Goal: Transaction & Acquisition: Purchase product/service

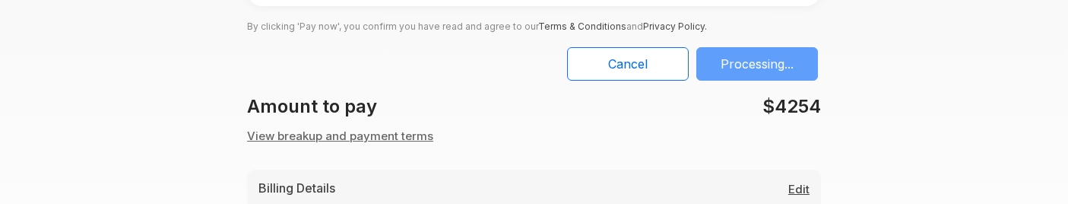
scroll to position [309, 0]
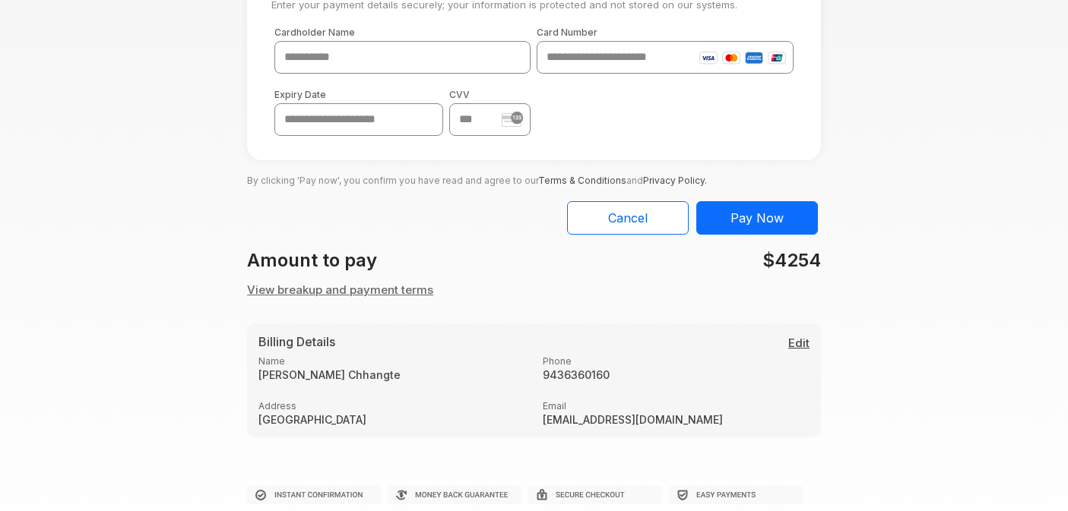
scroll to position [78, 0]
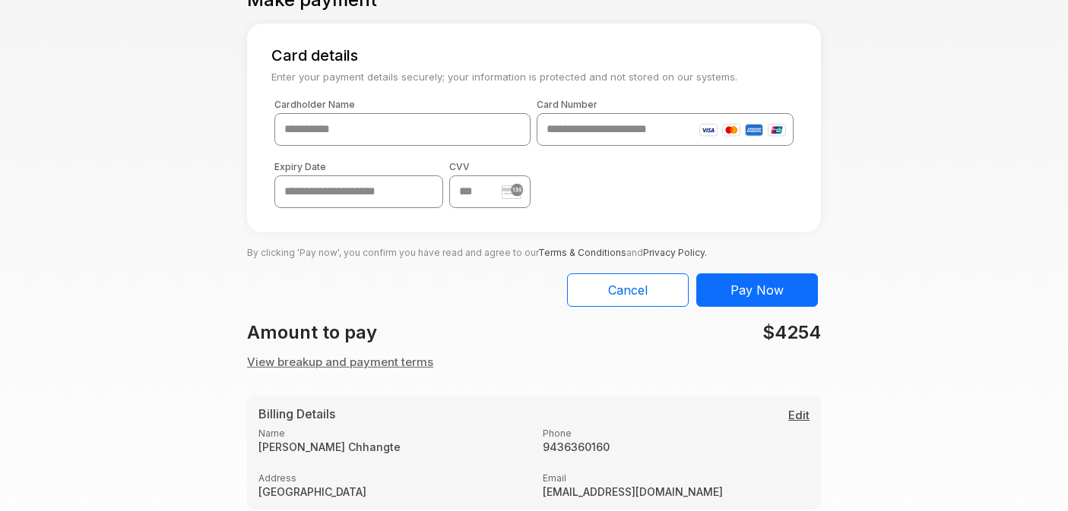
click at [402, 143] on input "text" at bounding box center [402, 129] width 256 height 33
click at [378, 132] on input "***" at bounding box center [402, 129] width 256 height 33
type input "*******"
paste input "**********"
type input "**********"
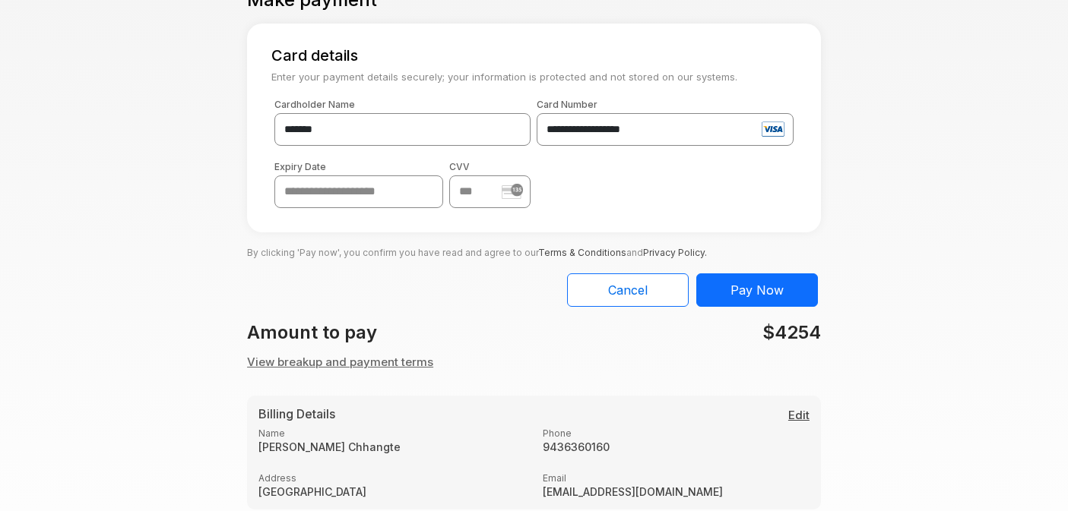
click at [356, 185] on input "text" at bounding box center [358, 192] width 169 height 33
type input "*****"
click at [470, 194] on input "text" at bounding box center [489, 192] width 81 height 33
type input "***"
click at [754, 203] on button "Pay Now" at bounding box center [757, 290] width 122 height 33
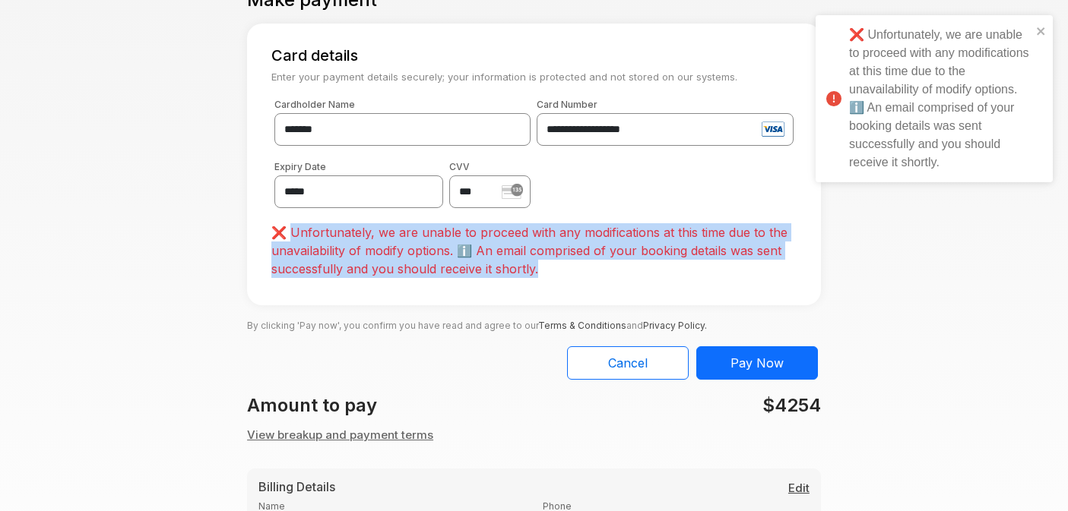
drag, startPoint x: 505, startPoint y: 266, endPoint x: 287, endPoint y: 239, distance: 219.7
click at [287, 203] on p "❌ Unfortunately, we are unable to proceed with any modifications at this time d…" at bounding box center [533, 250] width 525 height 55
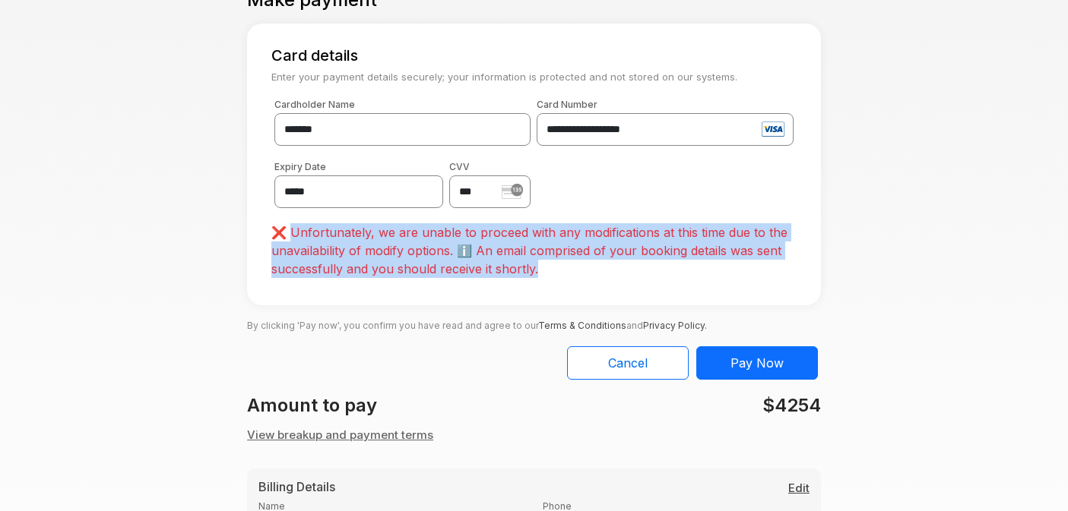
copy p "Unfortunately, we are unable to proceed with any modifications at this time due…"
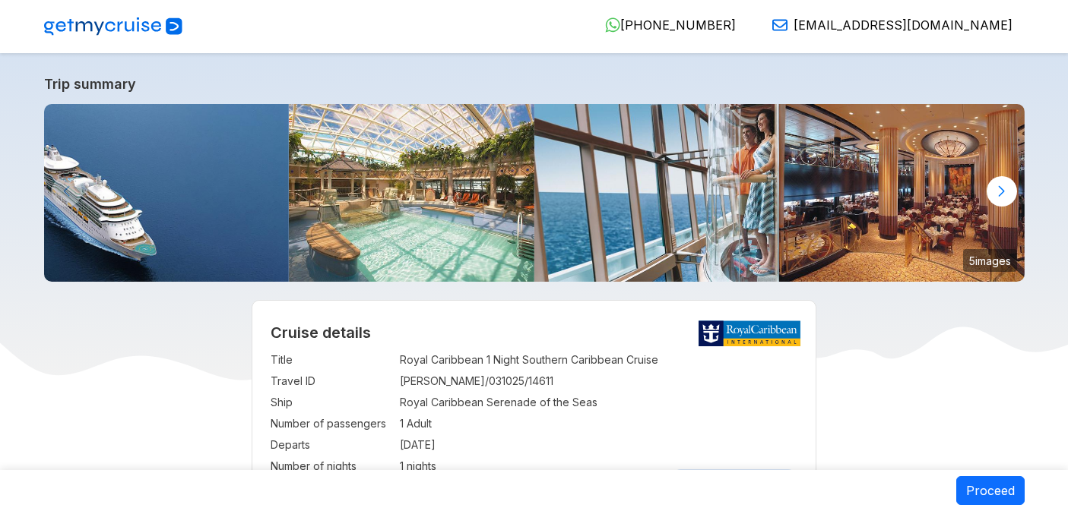
select select "**"
select select "*"
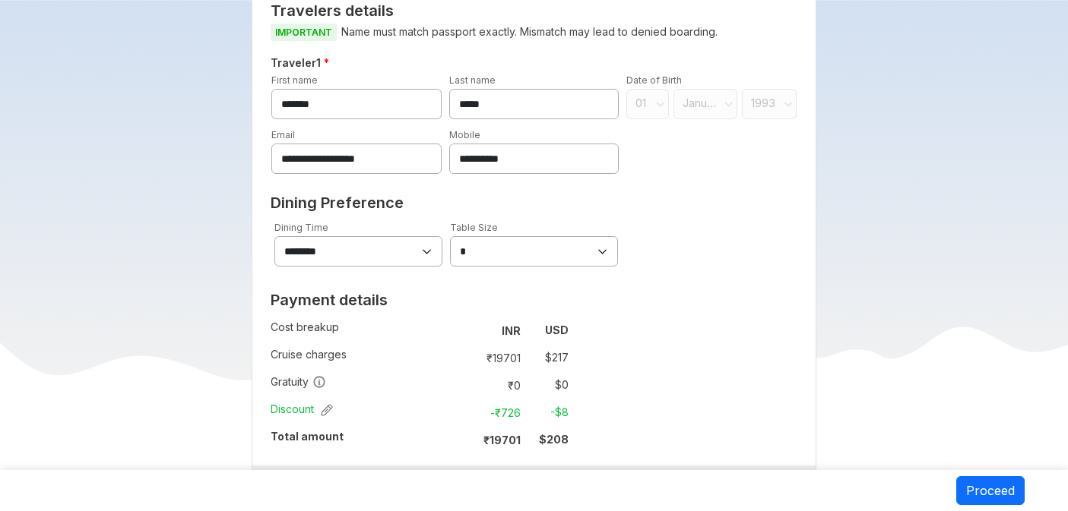
scroll to position [797, 0]
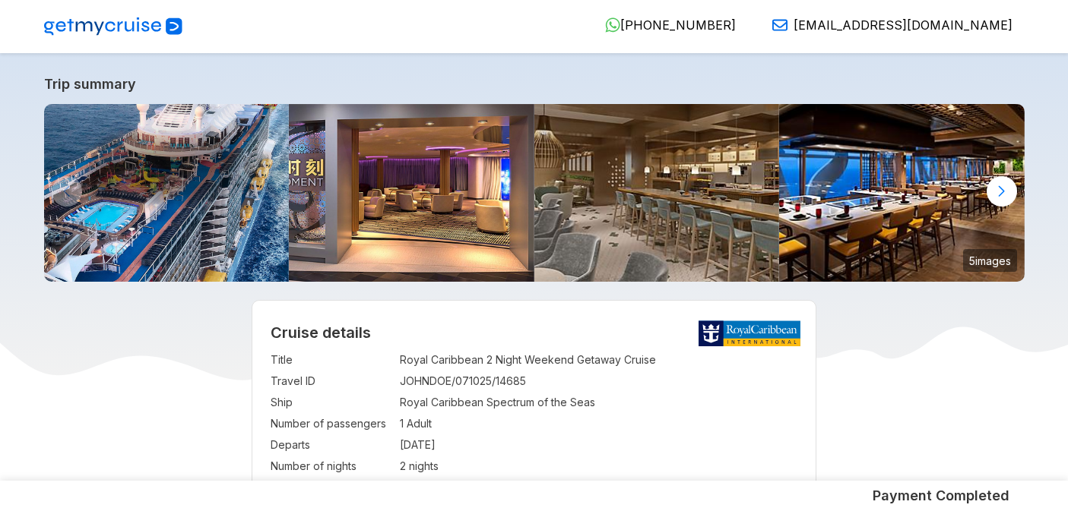
select select "**"
select select "*"
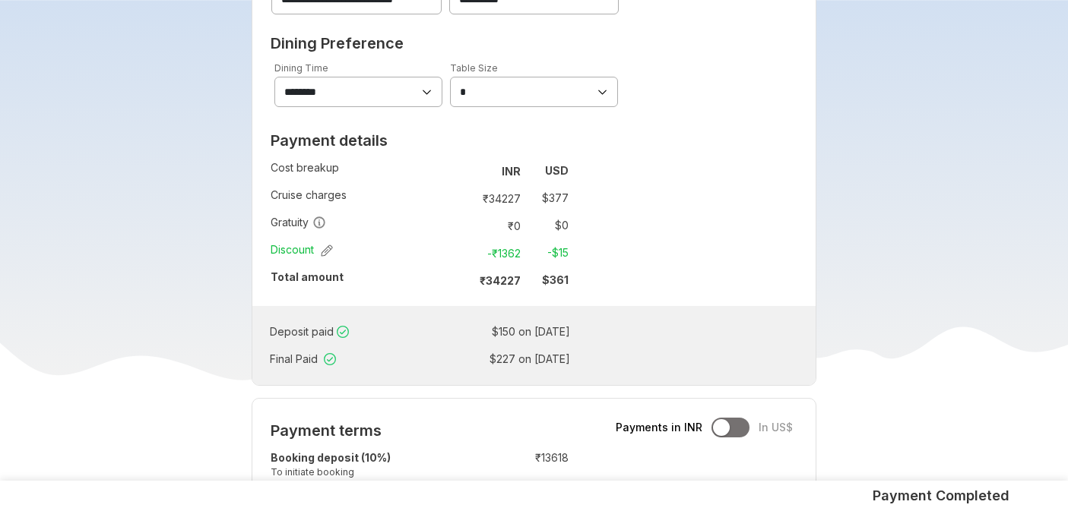
scroll to position [979, 0]
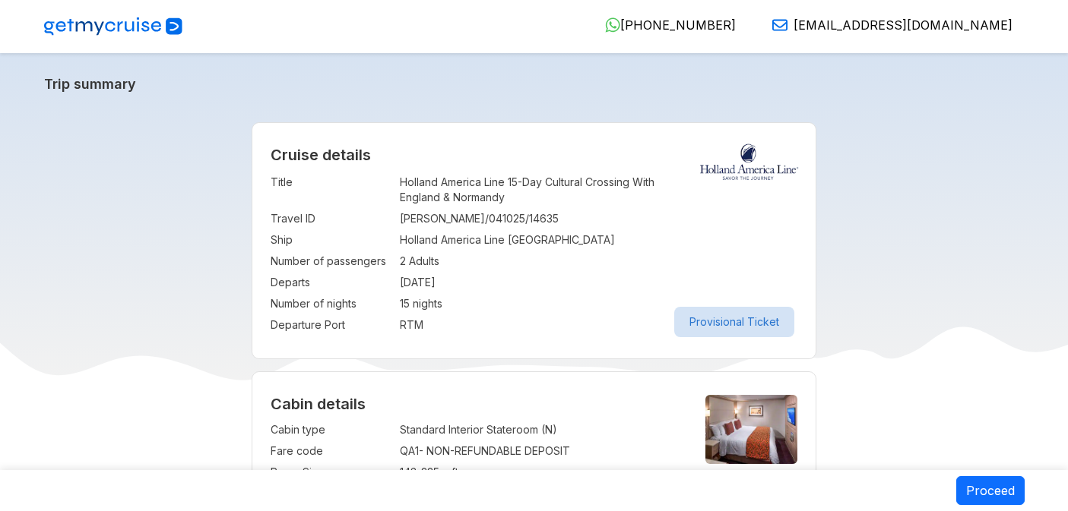
select select "*"
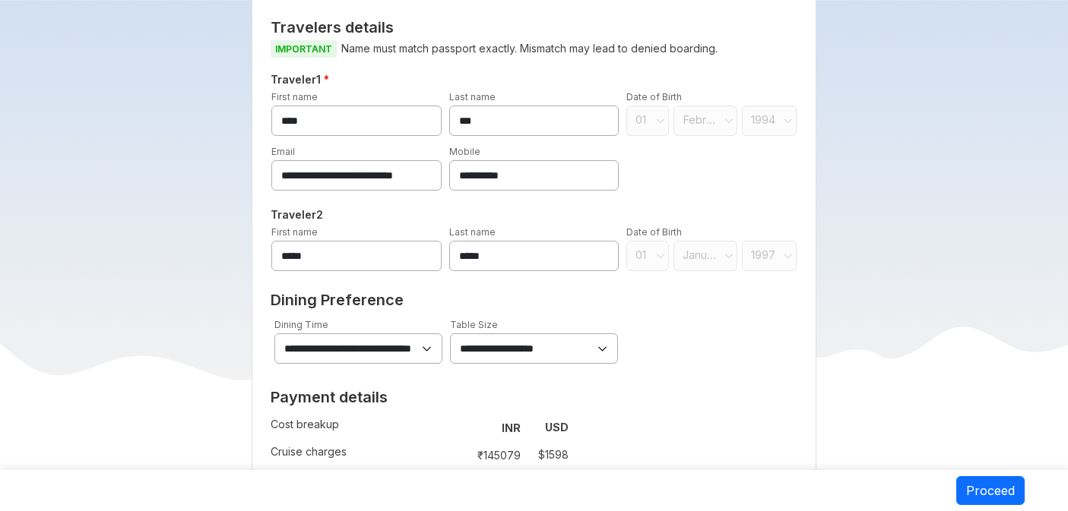
scroll to position [903, 0]
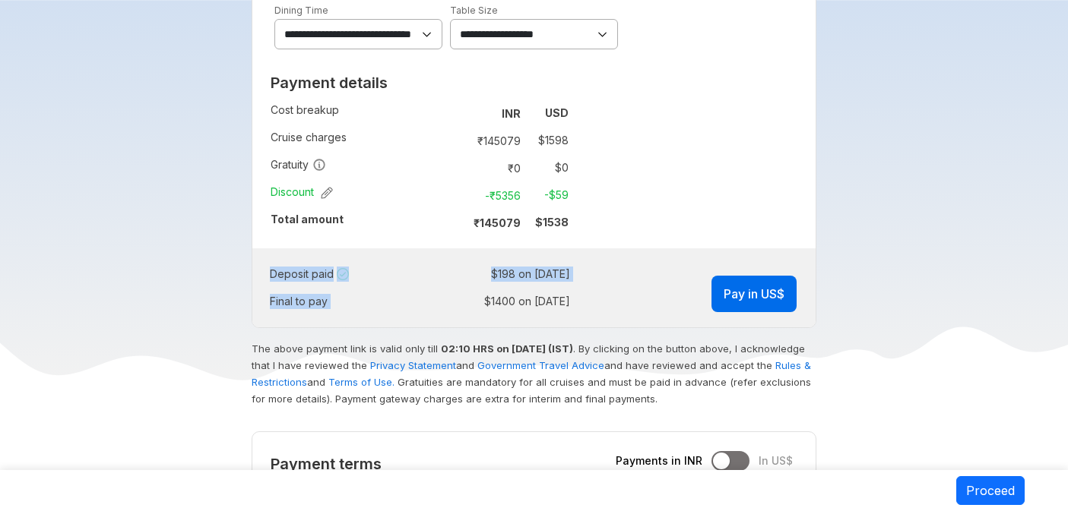
drag, startPoint x: 508, startPoint y: 300, endPoint x: 355, endPoint y: 20, distance: 319.4
click at [452, 305] on div "Deposit paid : $ 198 on 04 Oct 2025 Final to pay : $ 1400 on 17-Aug-2026 Pay in…" at bounding box center [533, 288] width 563 height 79
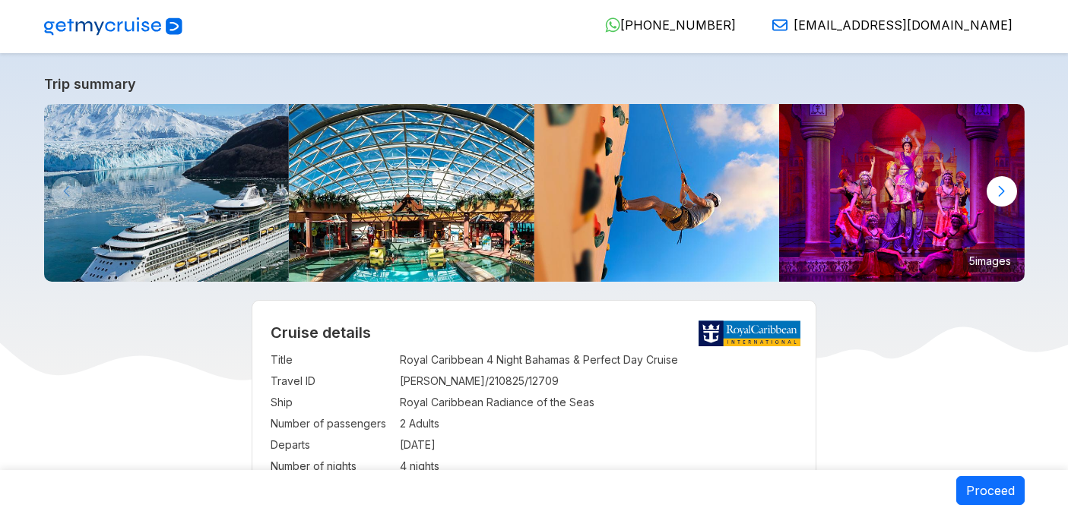
select select "**"
select select "*"
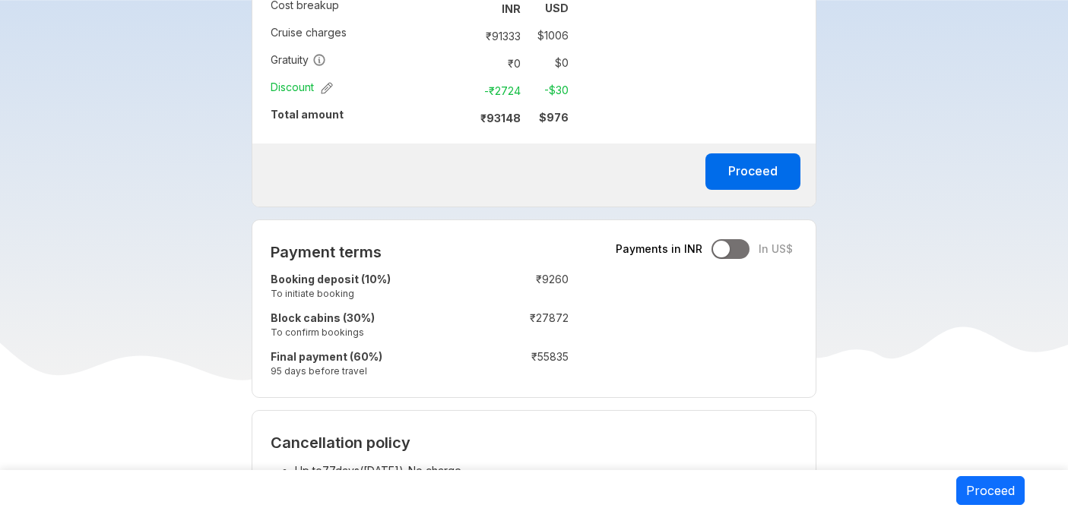
scroll to position [1134, 0]
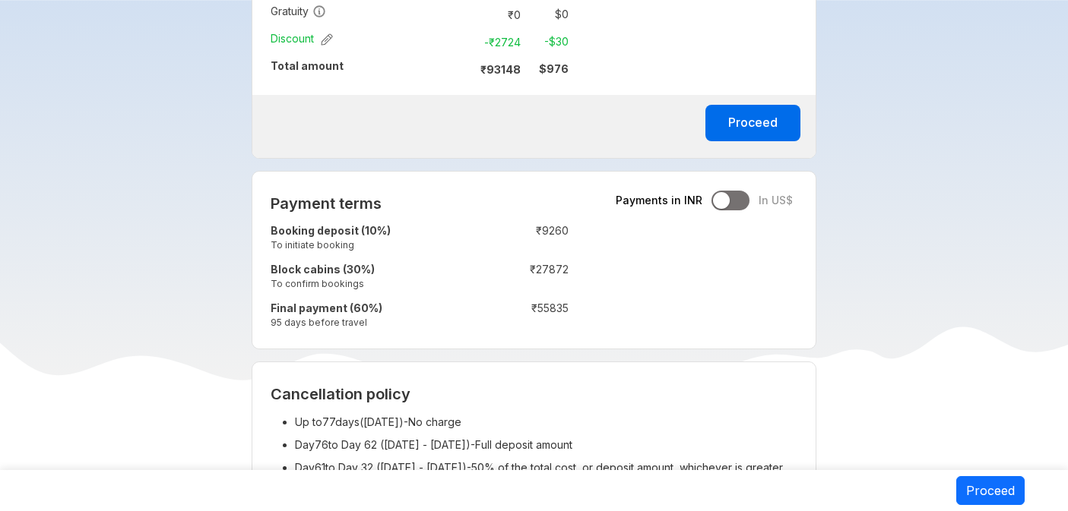
click at [739, 198] on div at bounding box center [730, 201] width 38 height 20
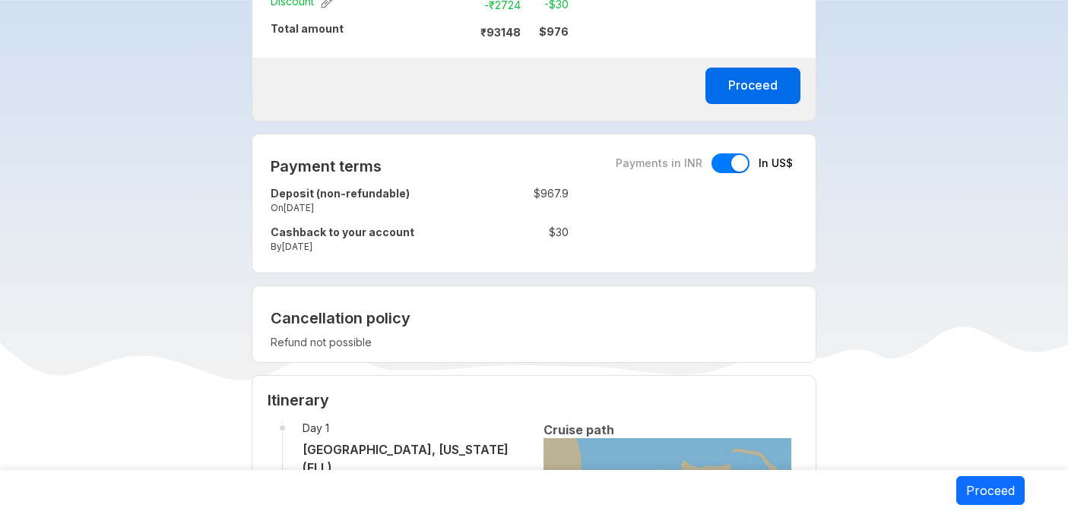
scroll to position [1160, 0]
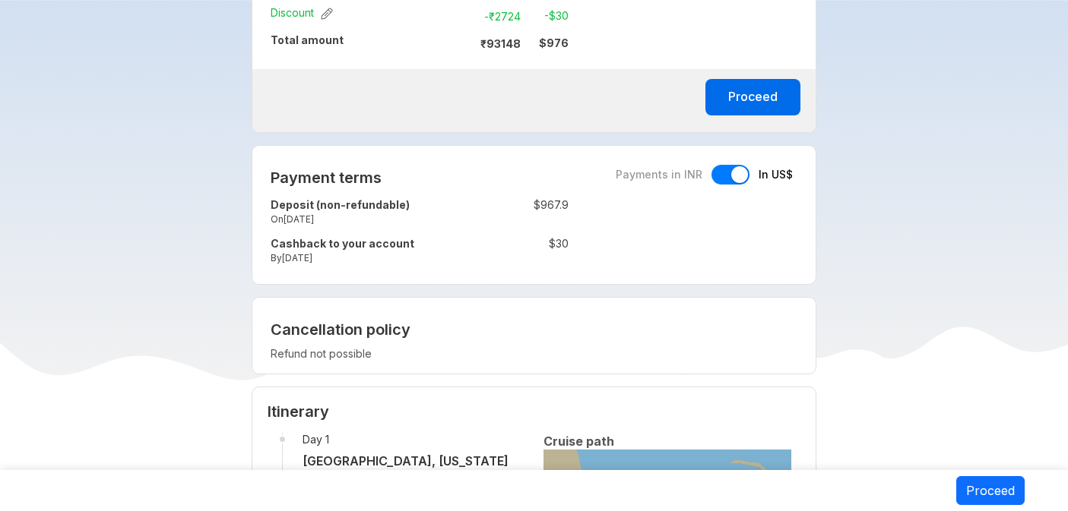
drag, startPoint x: 345, startPoint y: 222, endPoint x: 274, endPoint y: 211, distance: 72.2
click at [274, 211] on td "Deposit (non-refundable) On 10-Oct-2025" at bounding box center [371, 214] width 200 height 39
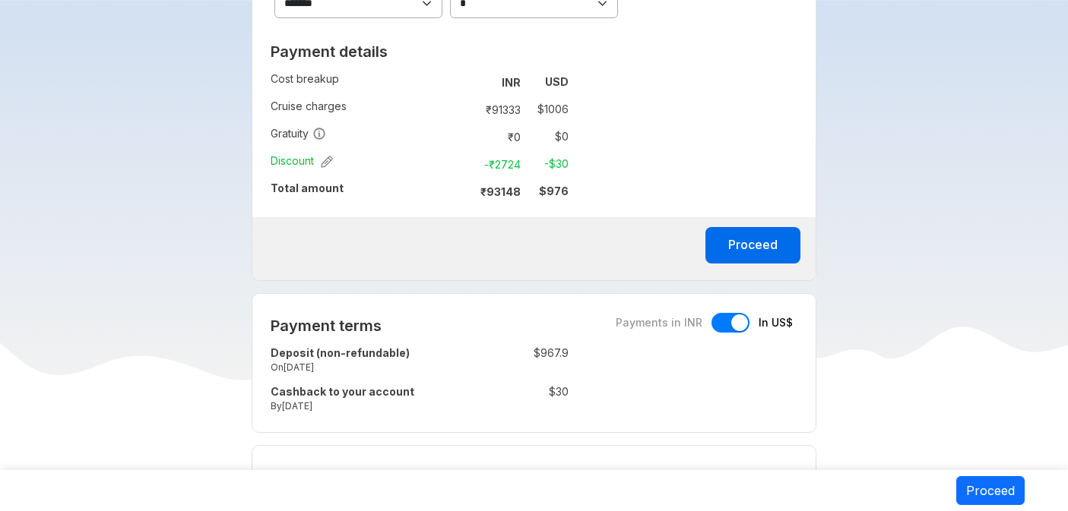
scroll to position [1012, 0]
click at [713, 327] on div at bounding box center [730, 323] width 38 height 20
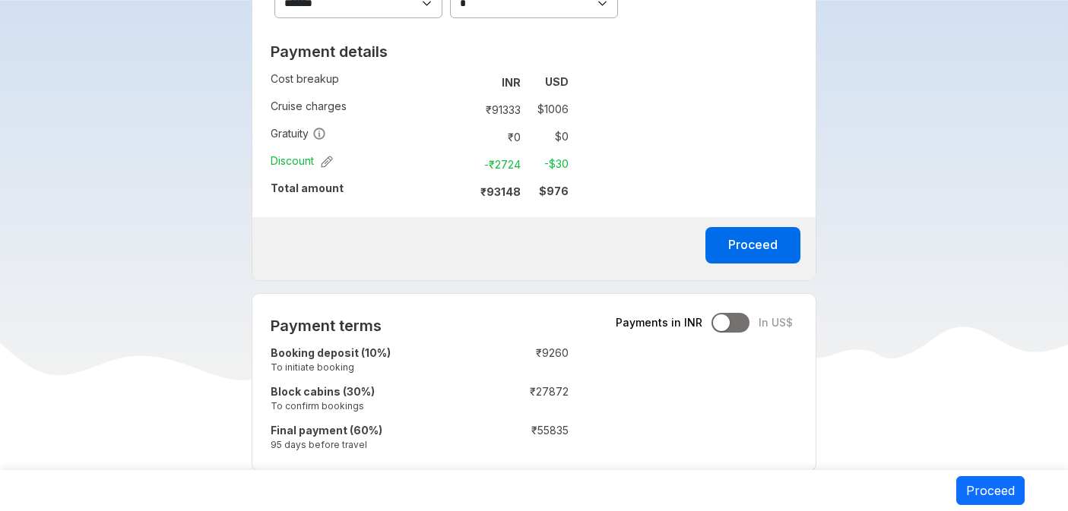
click at [737, 327] on div at bounding box center [730, 323] width 38 height 20
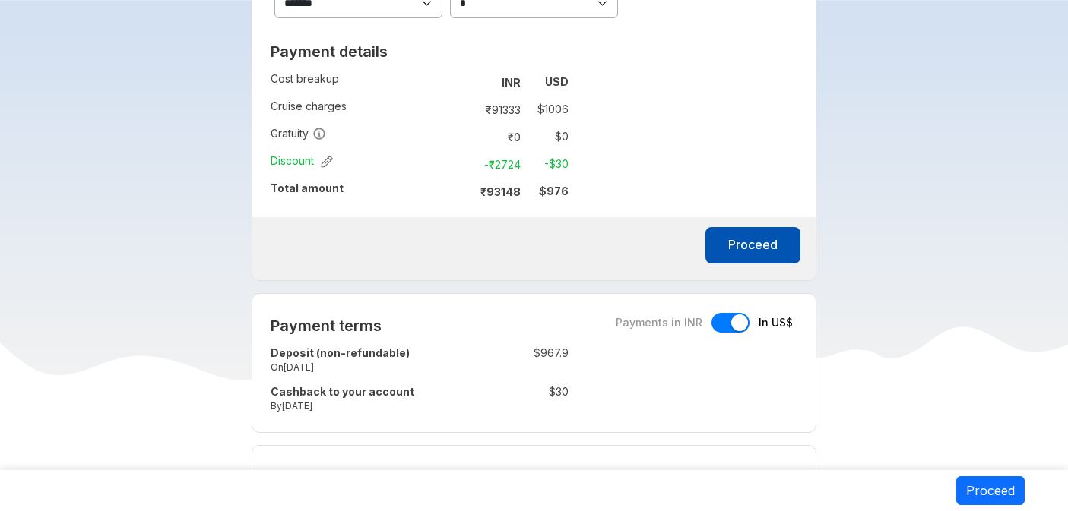
click at [735, 249] on button "Proceed" at bounding box center [752, 245] width 95 height 36
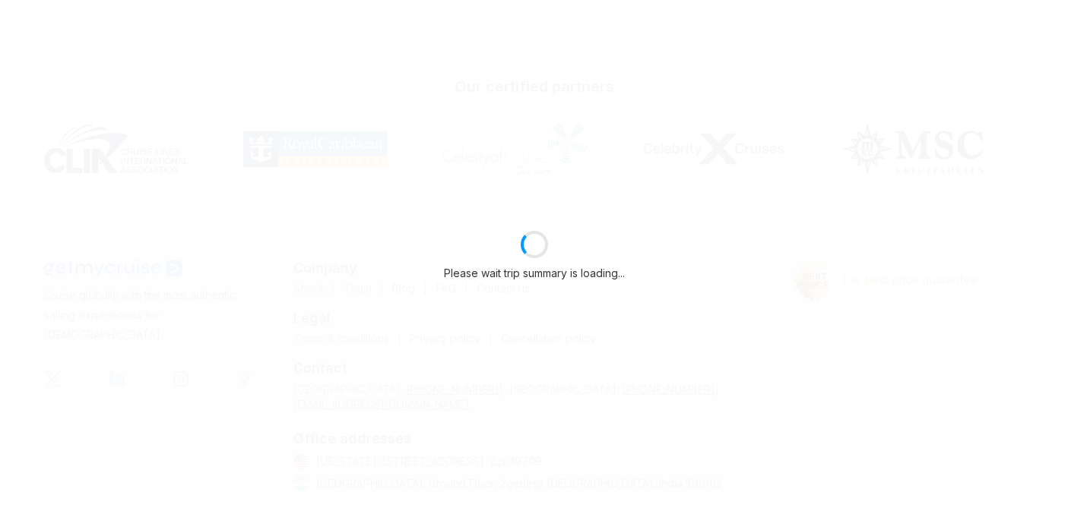
select select "**"
select select "*"
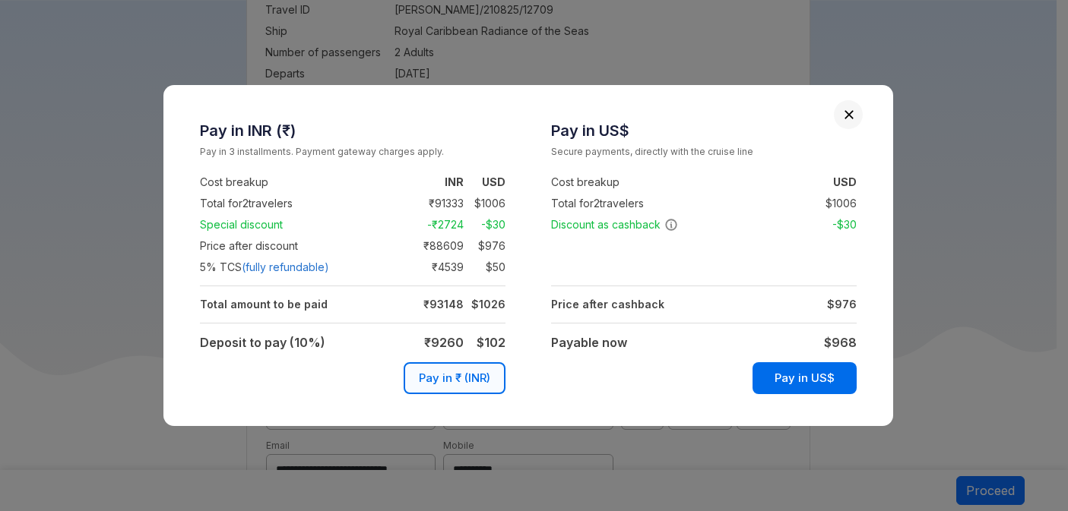
scroll to position [1012, 0]
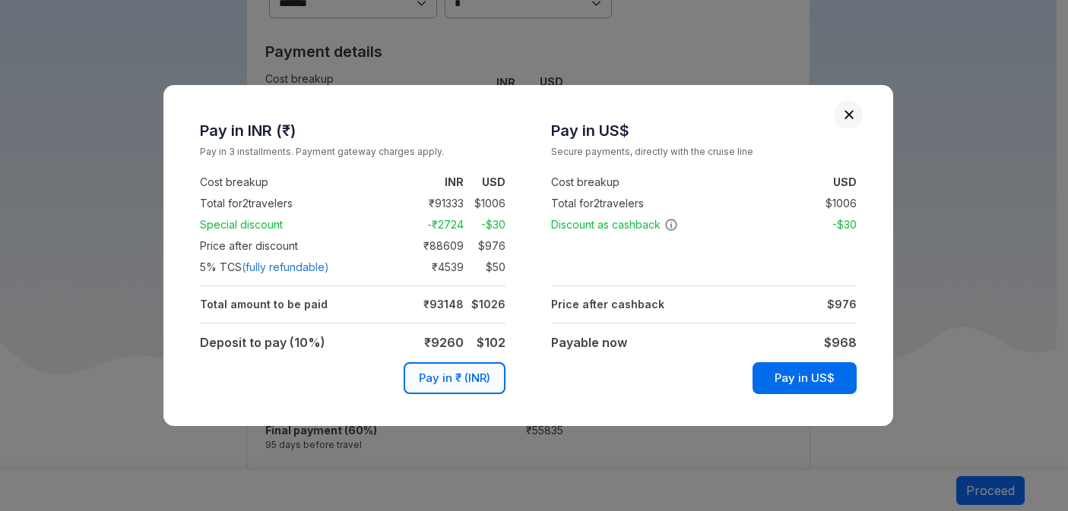
click at [850, 109] on button "Close" at bounding box center [849, 114] width 11 height 11
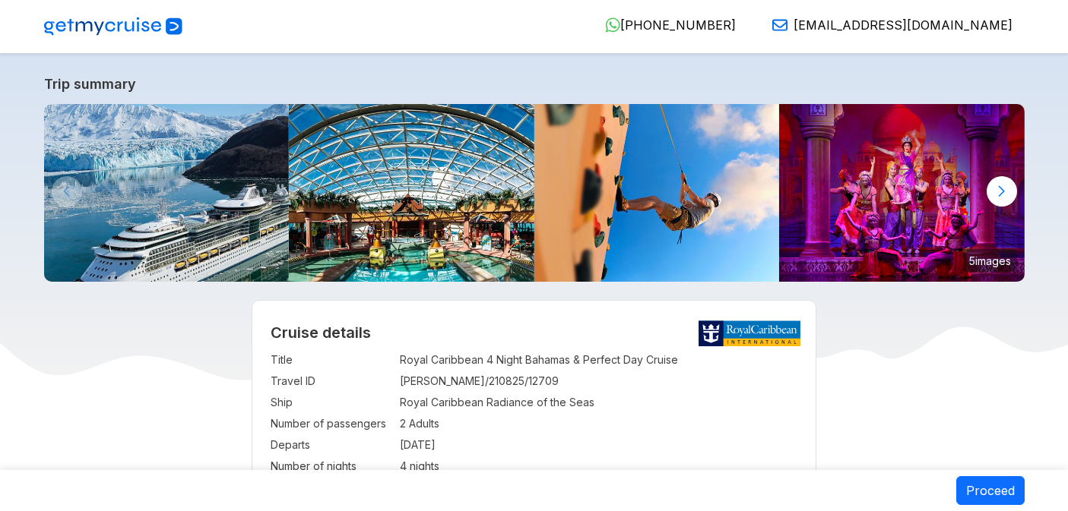
select select "**"
select select "*"
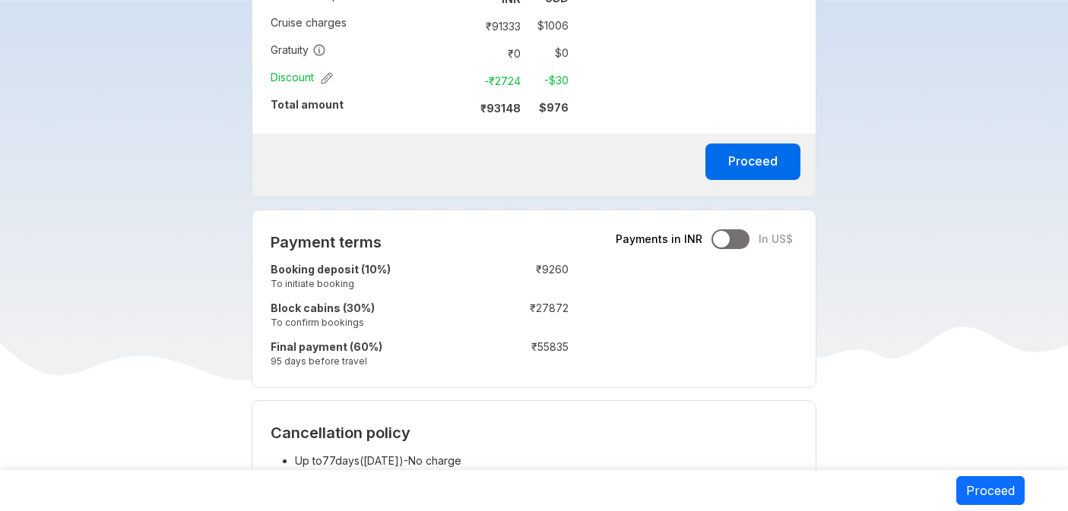
scroll to position [1086, 0]
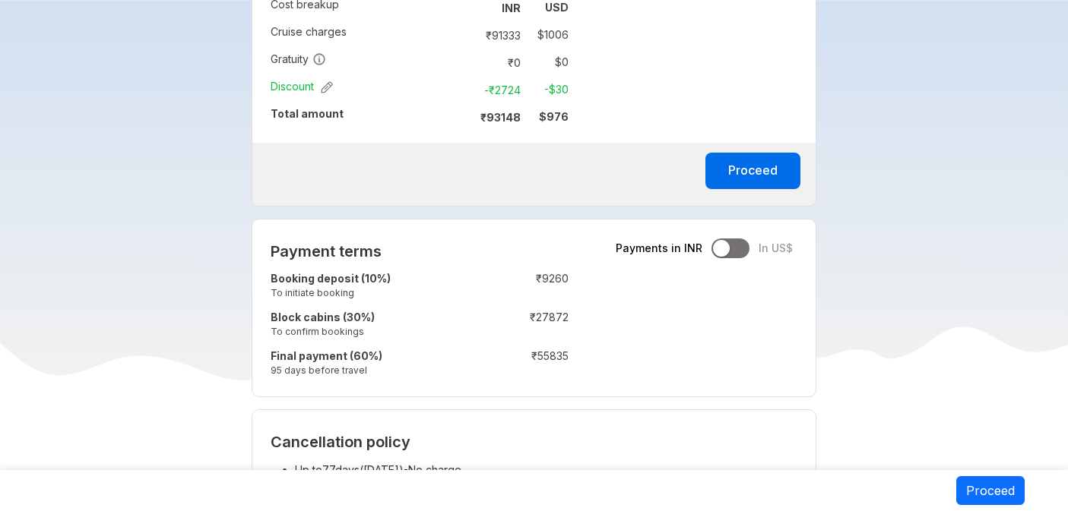
click at [750, 253] on div "Payments in INR In US$" at bounding box center [704, 249] width 177 height 20
click at [746, 254] on div at bounding box center [730, 249] width 38 height 20
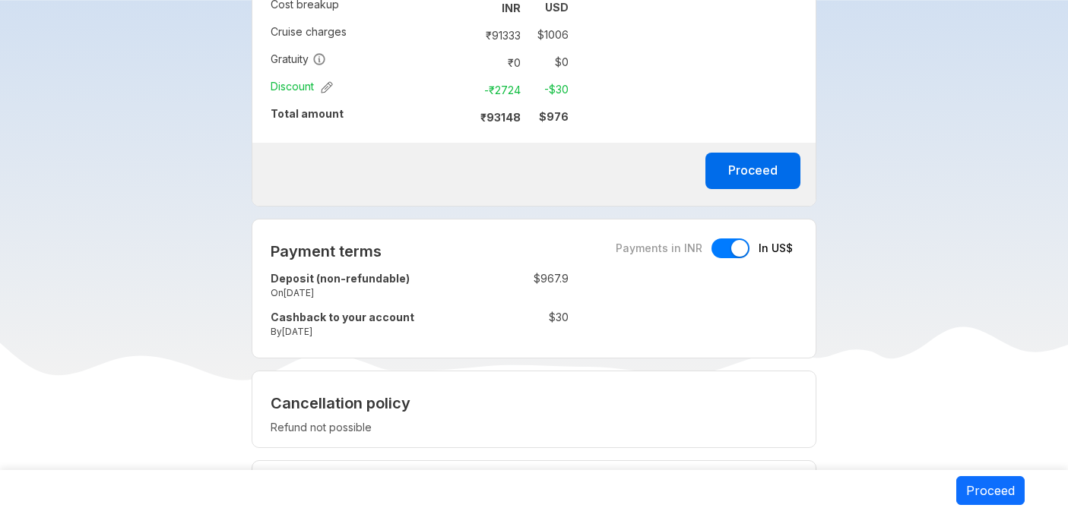
click at [721, 258] on div at bounding box center [730, 249] width 38 height 20
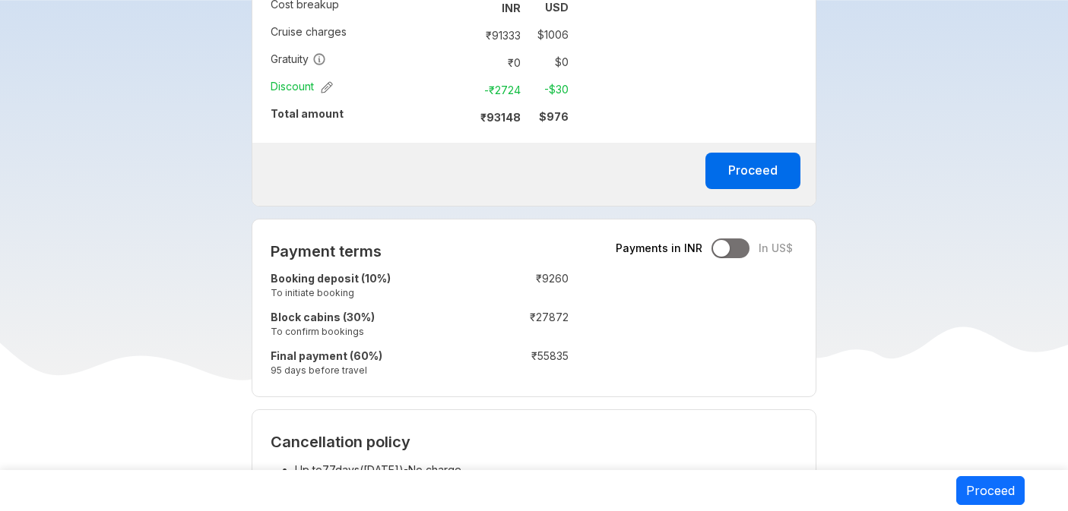
click at [745, 253] on div at bounding box center [730, 249] width 38 height 20
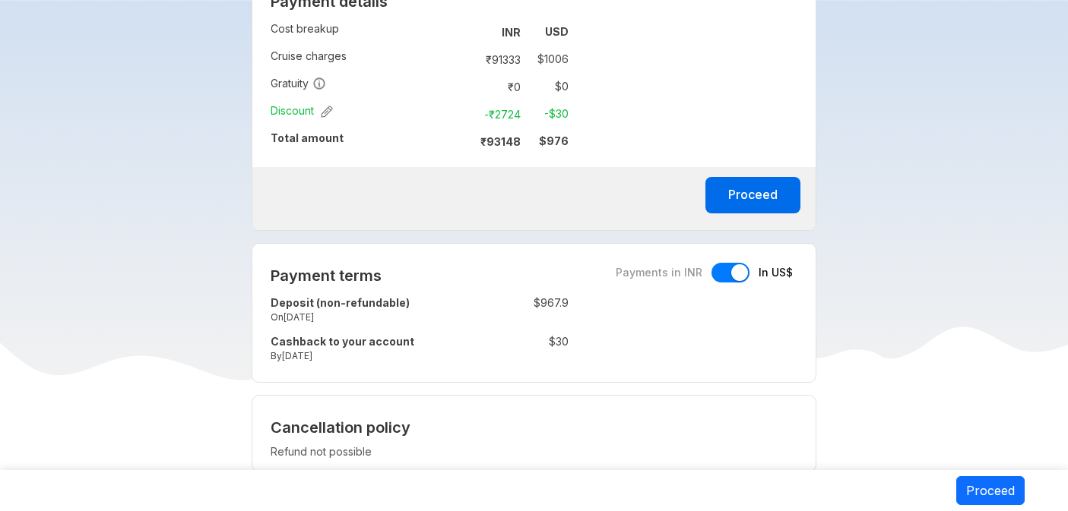
scroll to position [1062, 0]
click at [726, 207] on button "Proceed" at bounding box center [752, 195] width 95 height 36
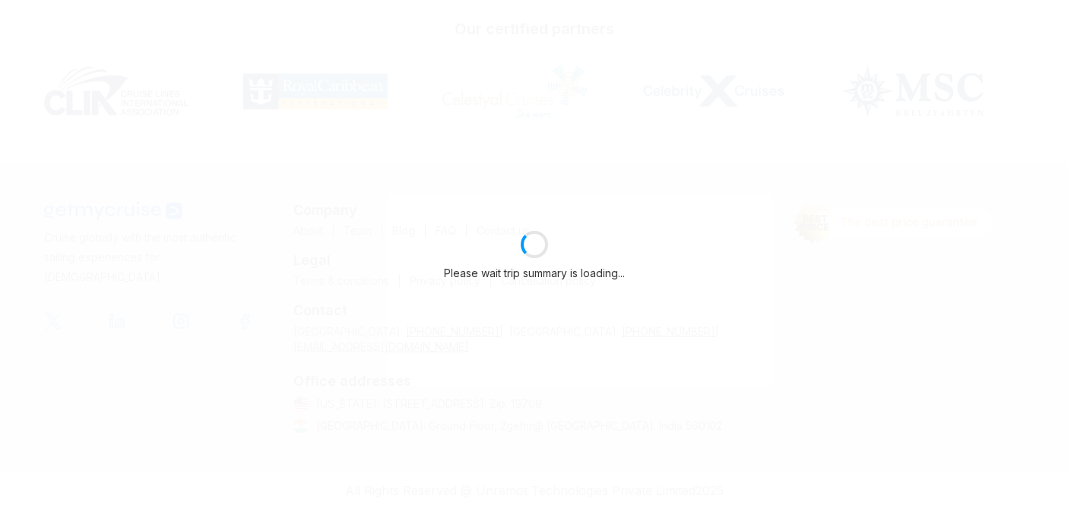
scroll to position [372, 0]
select select "**"
select select "*"
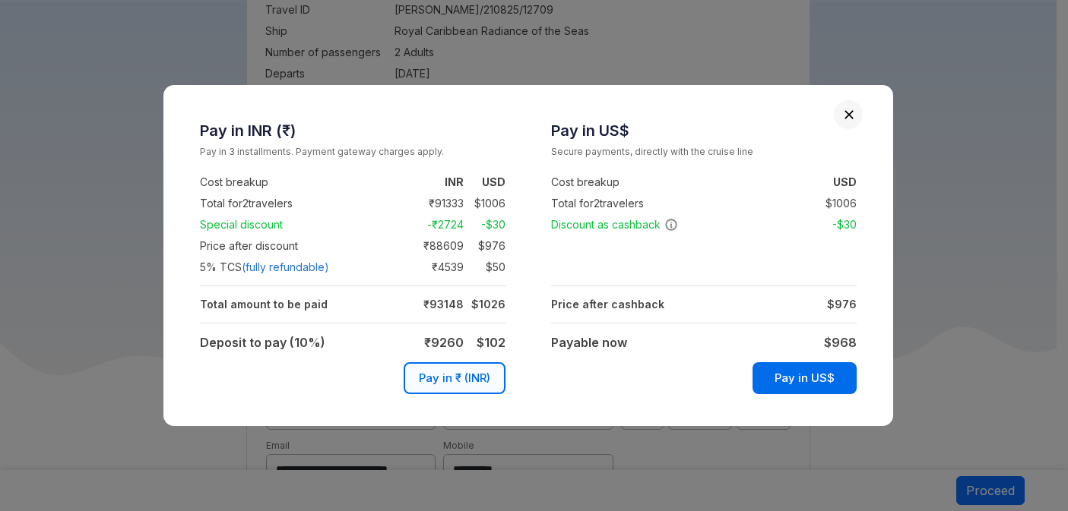
scroll to position [1062, 0]
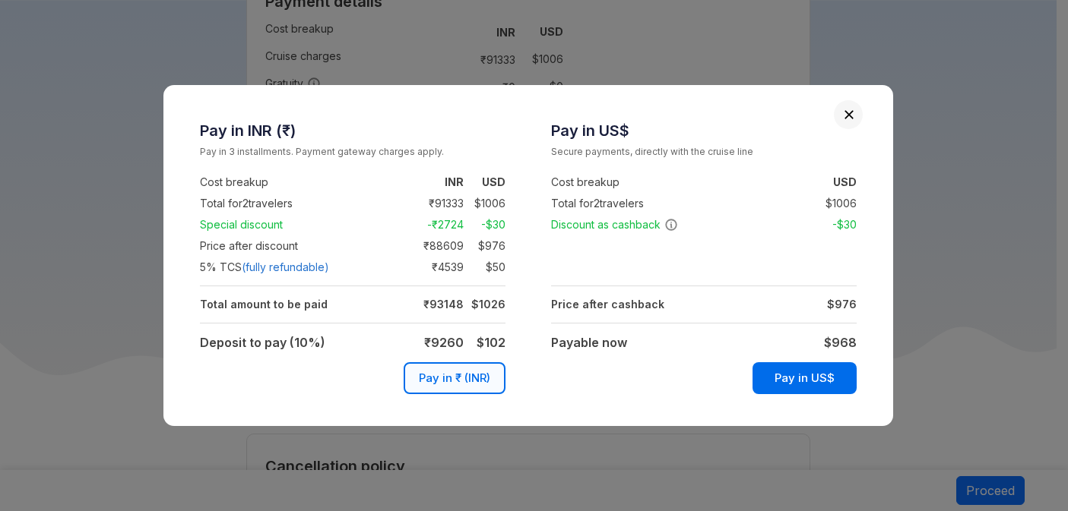
drag, startPoint x: 812, startPoint y: 344, endPoint x: 865, endPoint y: 351, distance: 52.9
click at [865, 351] on div "Pay in US$ Secure payments, directly with the cruise line Cost breakup : USD To…" at bounding box center [703, 256] width 351 height 280
click at [845, 114] on button "Close" at bounding box center [849, 114] width 11 height 11
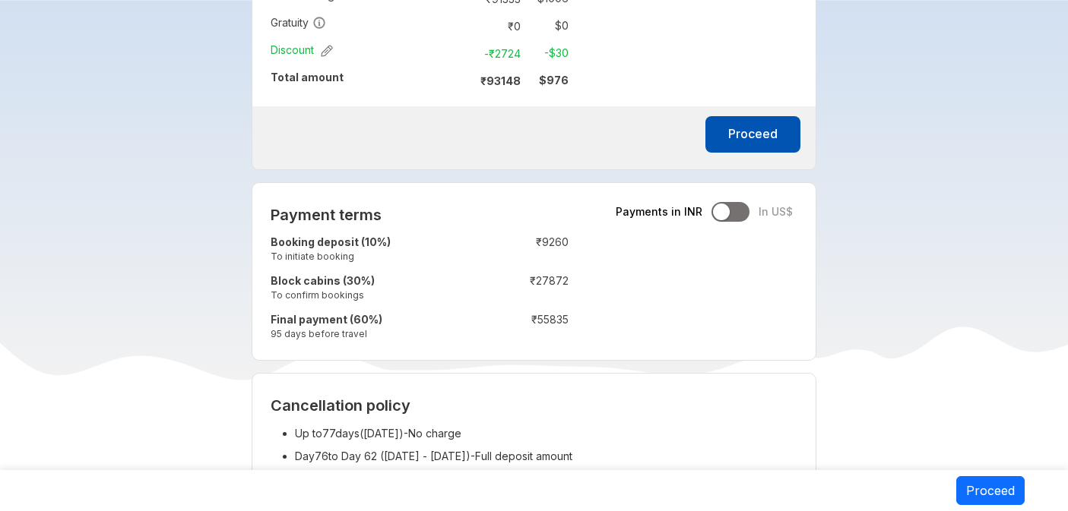
click at [781, 138] on button "Proceed" at bounding box center [752, 134] width 95 height 36
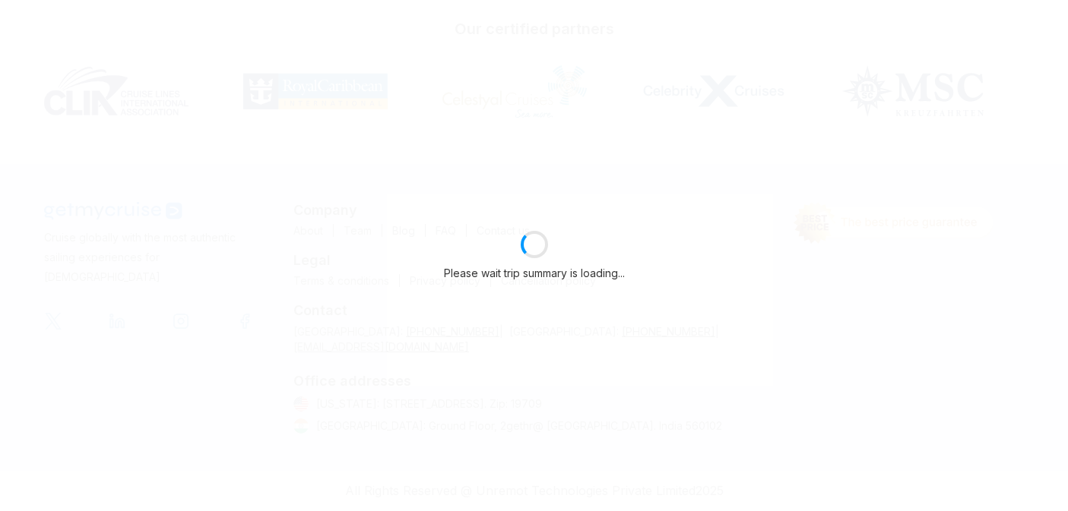
scroll to position [372, 0]
select select "**"
select select "*"
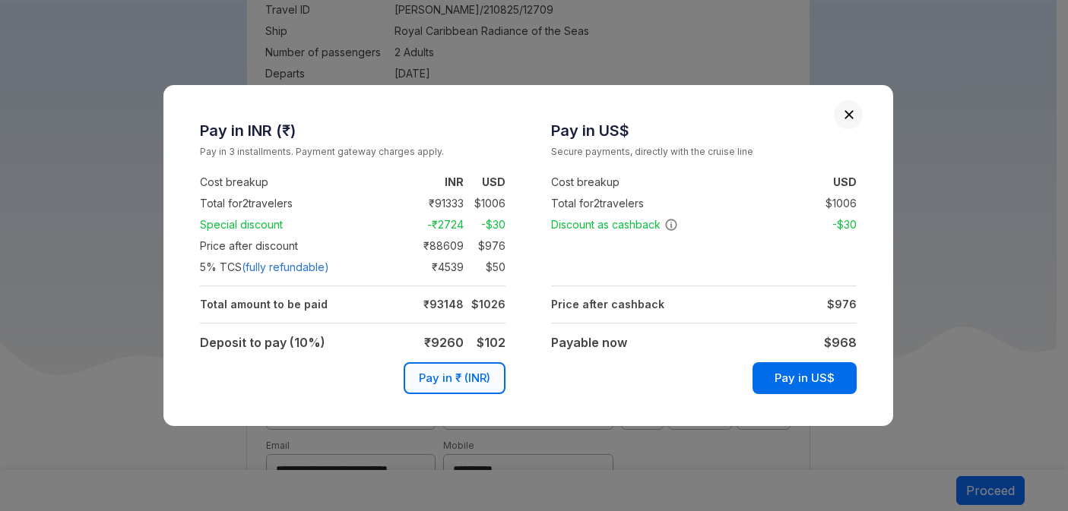
scroll to position [1123, 0]
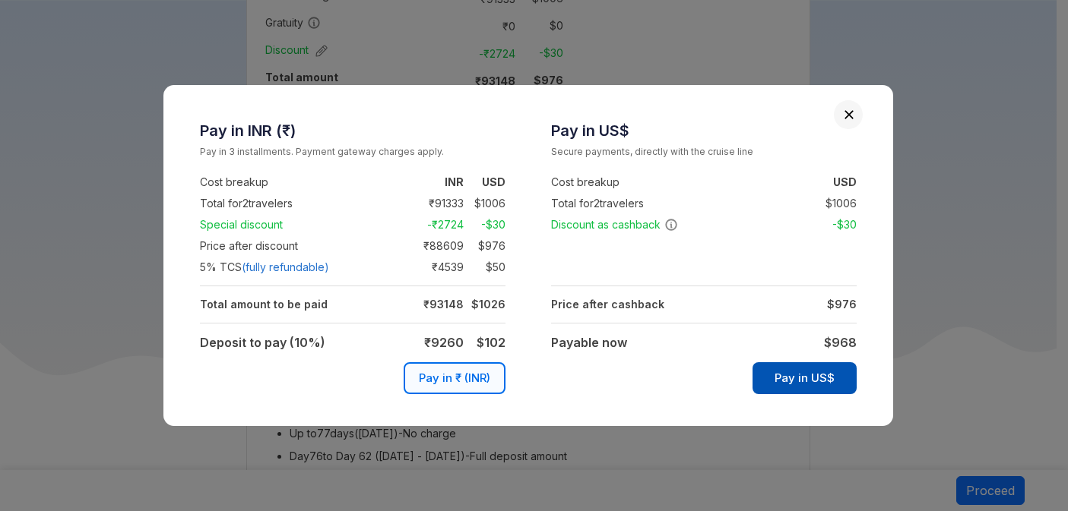
click at [800, 377] on button "Pay in US$" at bounding box center [804, 379] width 104 height 32
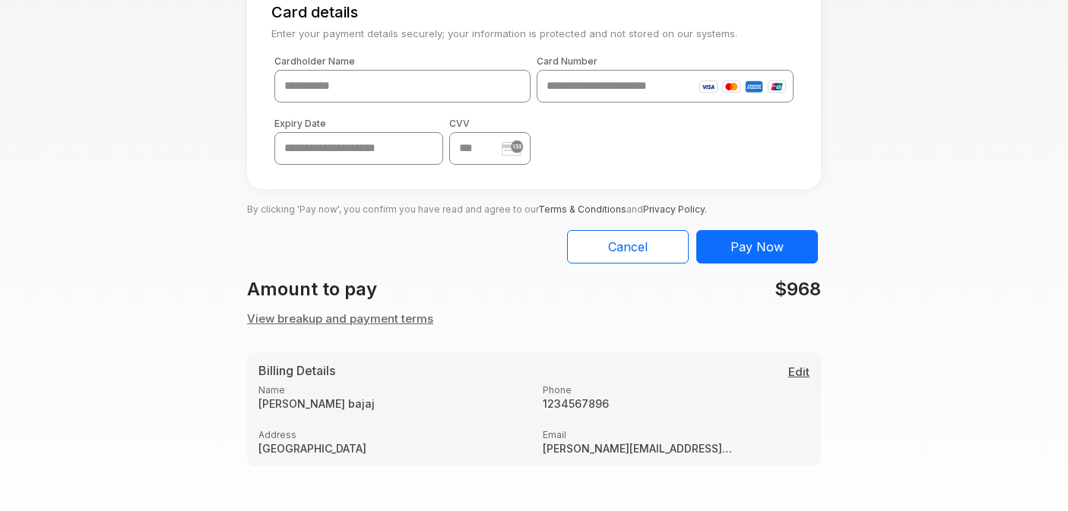
scroll to position [139, 0]
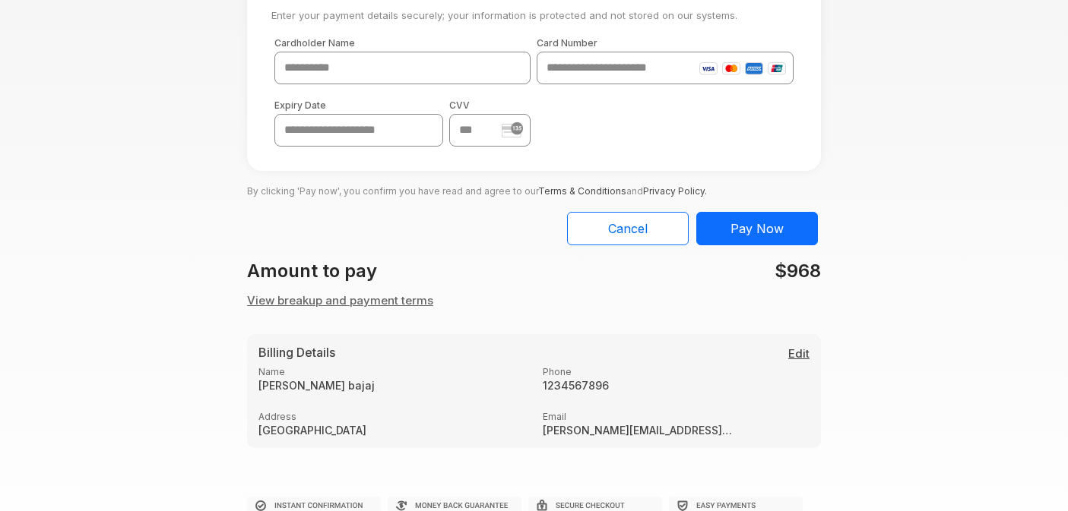
click at [309, 299] on button "View breakup and payment terms" at bounding box center [340, 301] width 186 height 17
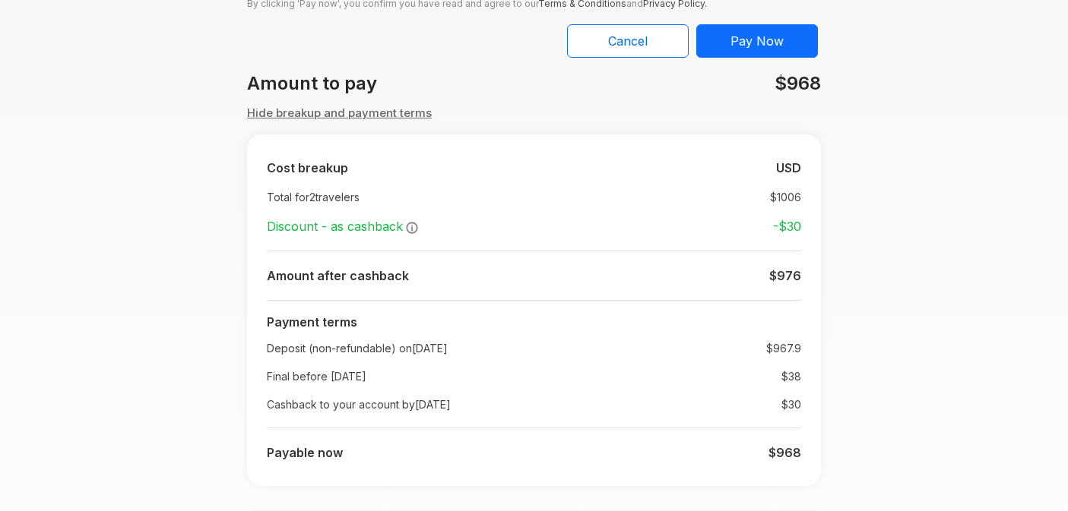
scroll to position [328, 0]
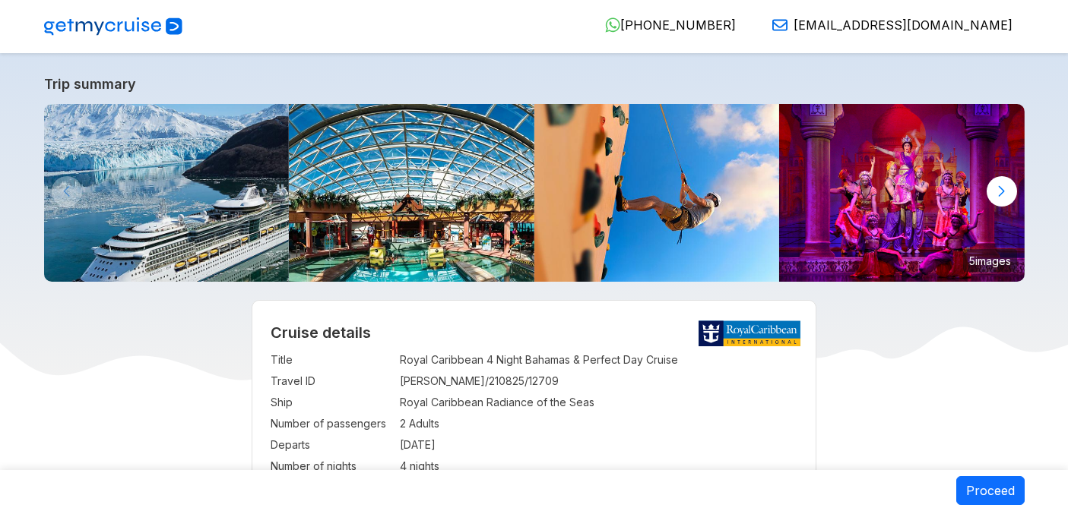
select select "**"
select select "*"
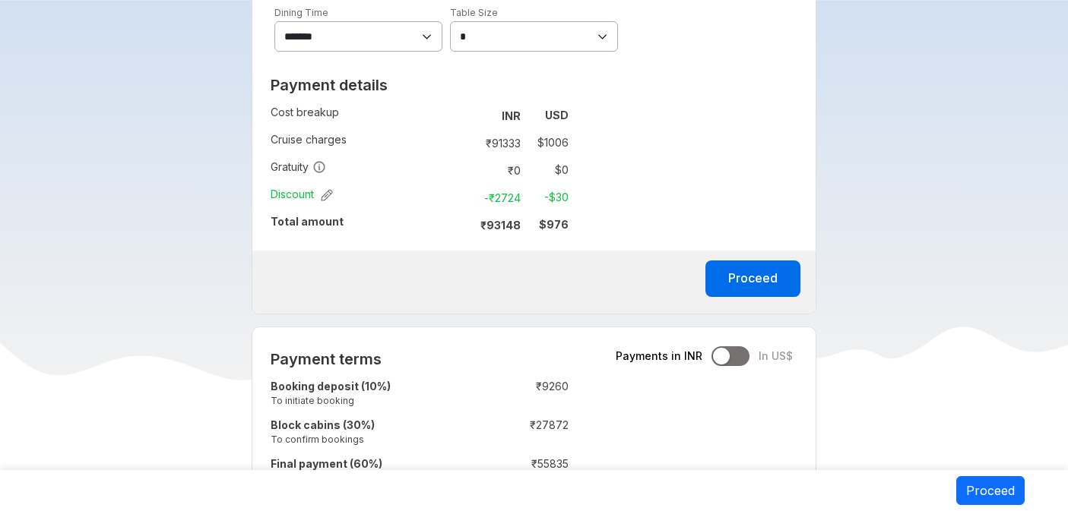
scroll to position [980, 0]
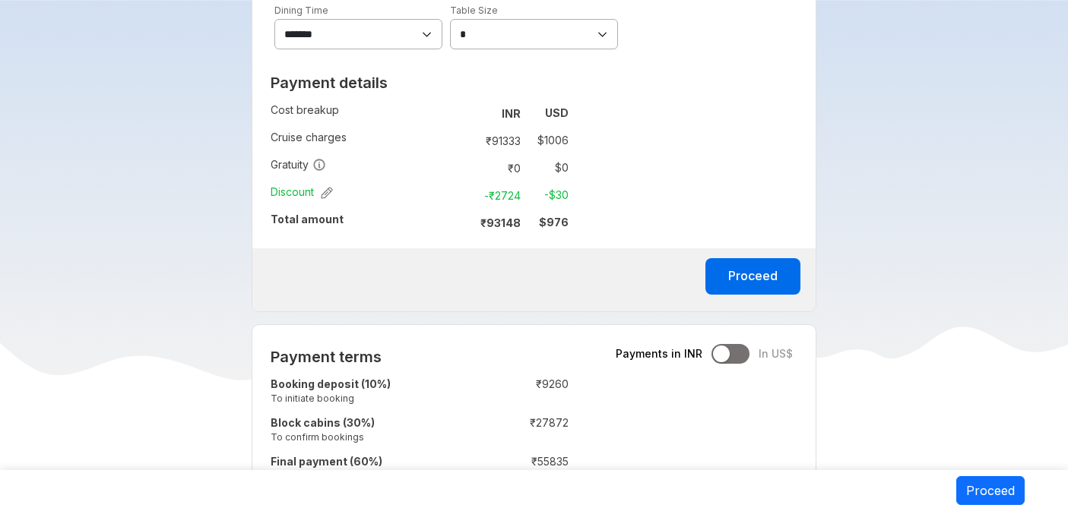
click at [733, 358] on div at bounding box center [730, 354] width 38 height 20
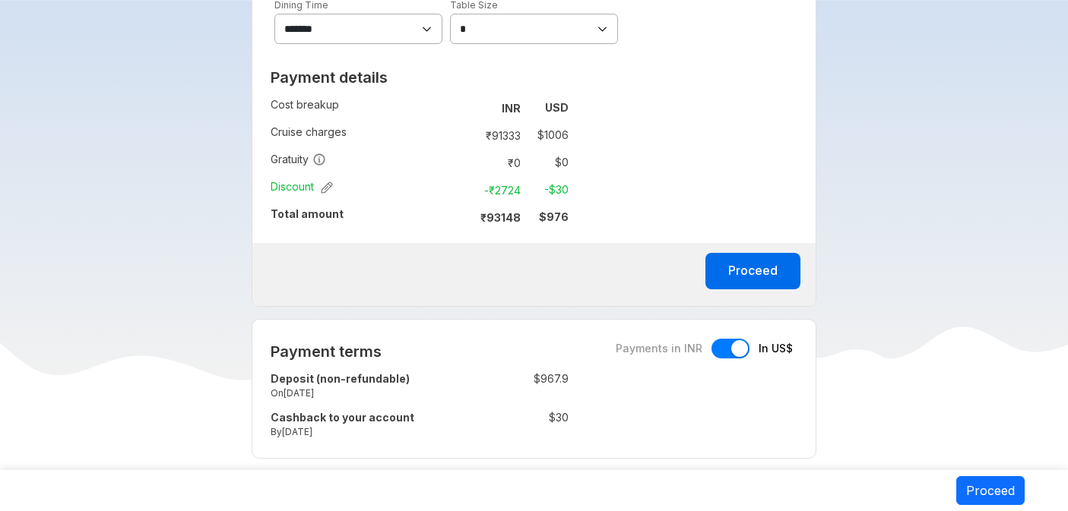
scroll to position [1000, 0]
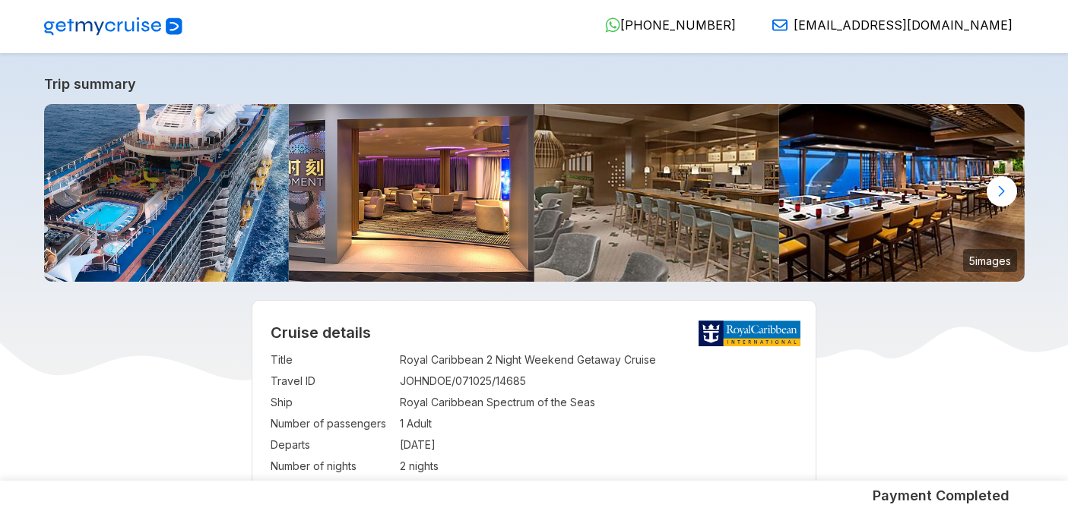
select select "**"
select select "*"
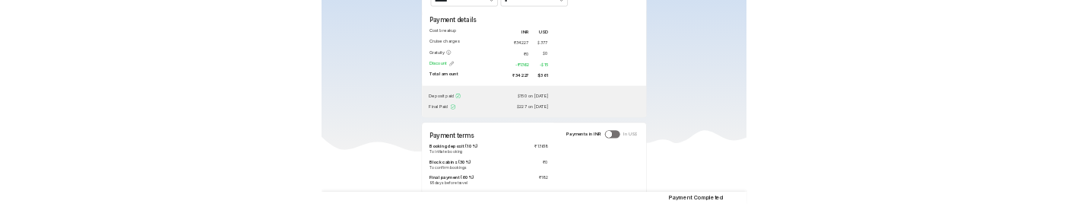
scroll to position [1062, 0]
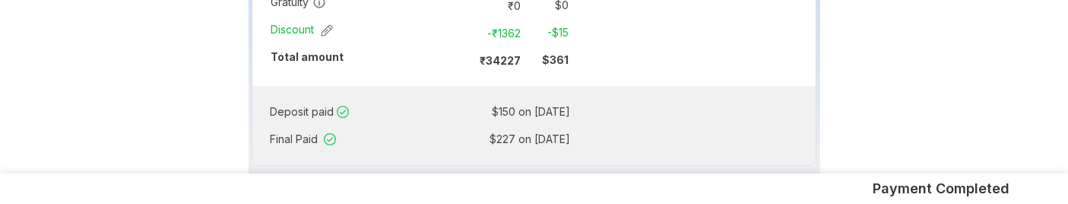
scroll to position [1357, 0]
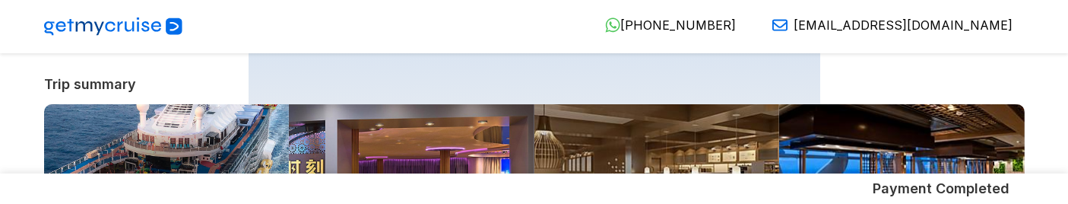
select select "**"
select select "*"
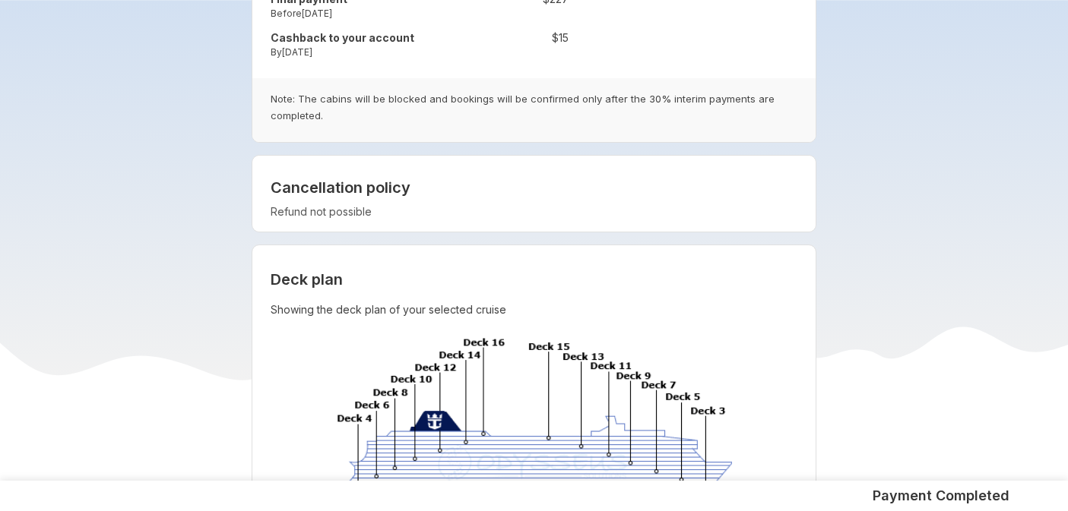
scroll to position [1211, 0]
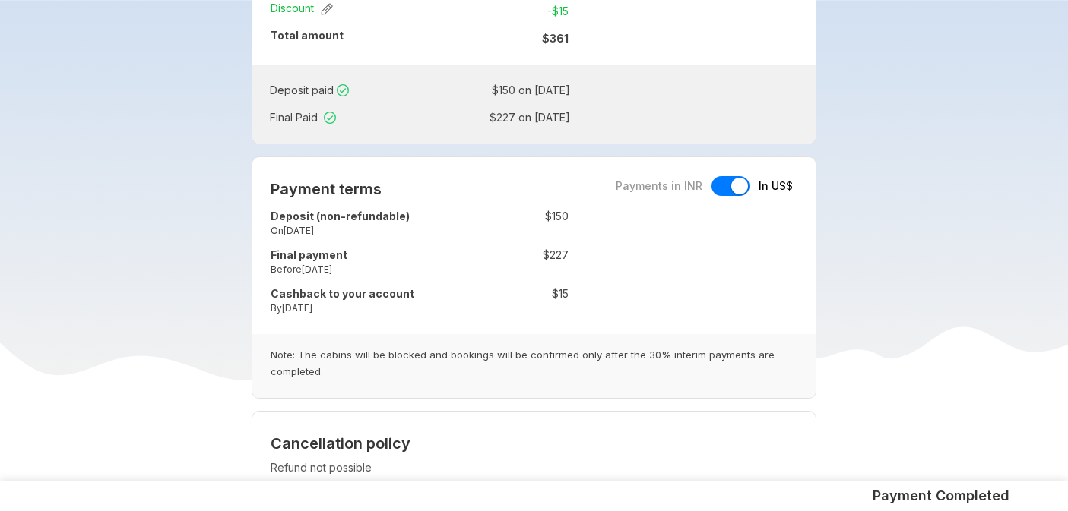
click at [724, 196] on div at bounding box center [730, 186] width 38 height 20
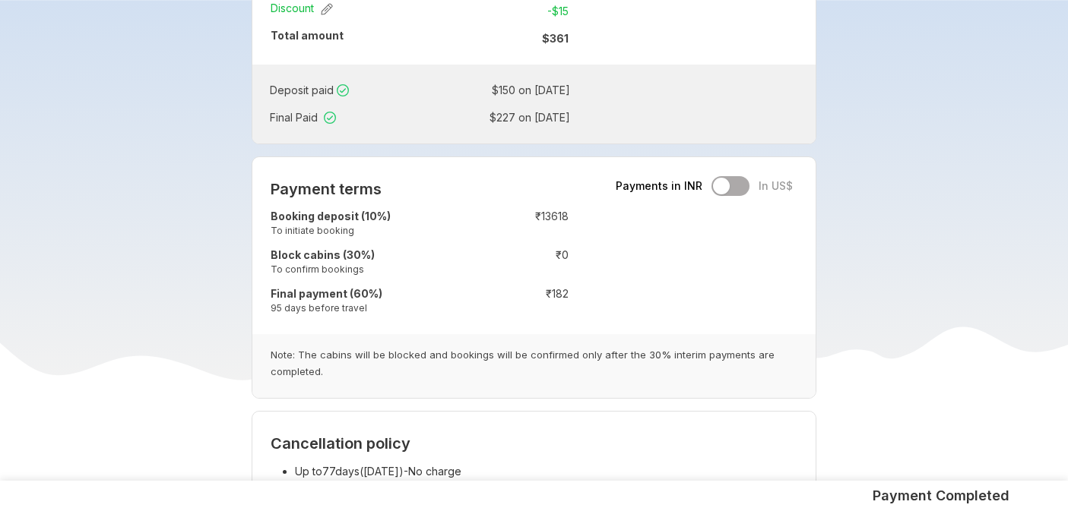
click at [733, 194] on div "Payments in INR In US$" at bounding box center [704, 186] width 177 height 20
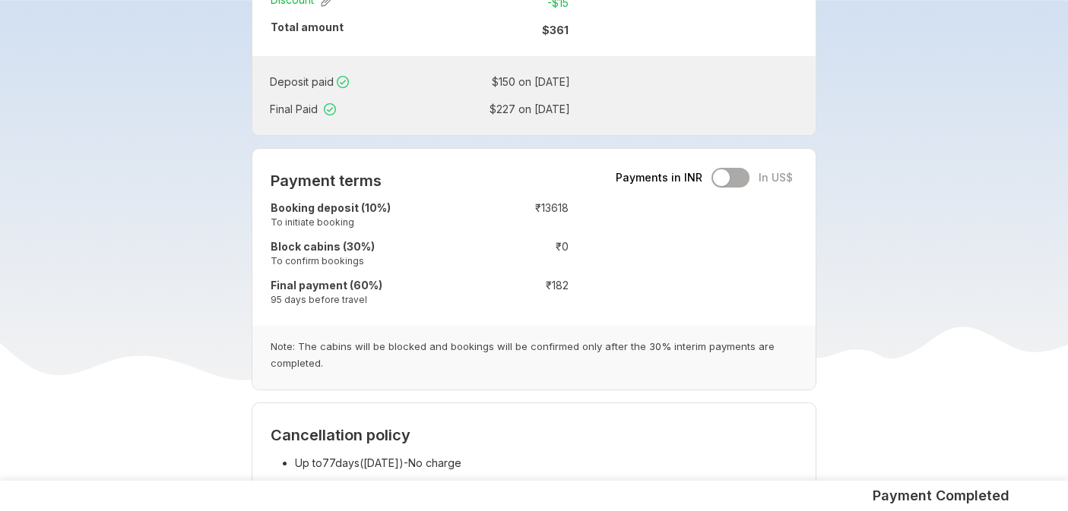
scroll to position [1297, 0]
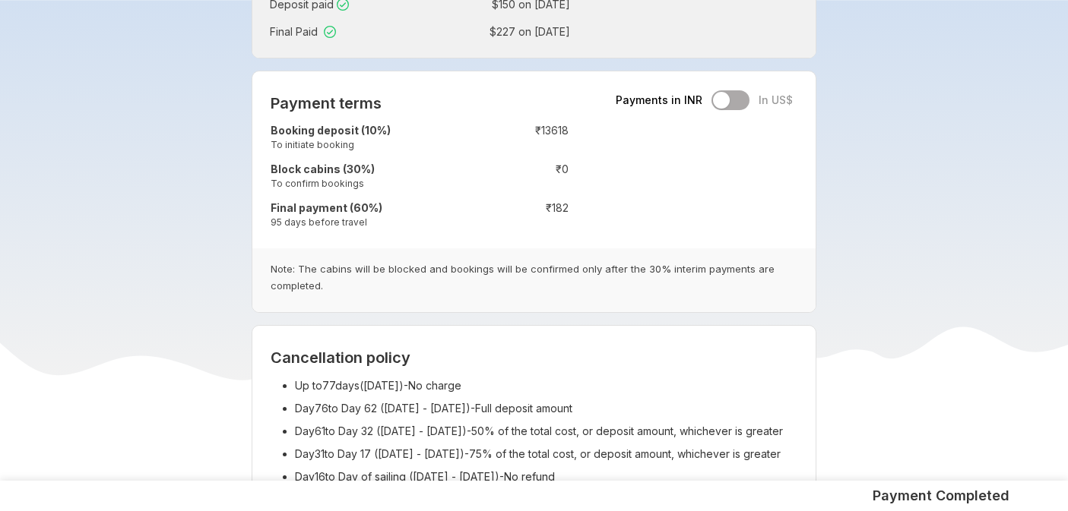
click at [746, 104] on div "Payments in INR In US$" at bounding box center [704, 100] width 177 height 20
click at [739, 105] on div "Payments in INR In US$" at bounding box center [704, 100] width 177 height 20
click at [721, 106] on div "Payments in INR In US$" at bounding box center [704, 100] width 177 height 20
click at [737, 110] on div "Payments in INR In US$" at bounding box center [704, 100] width 177 height 20
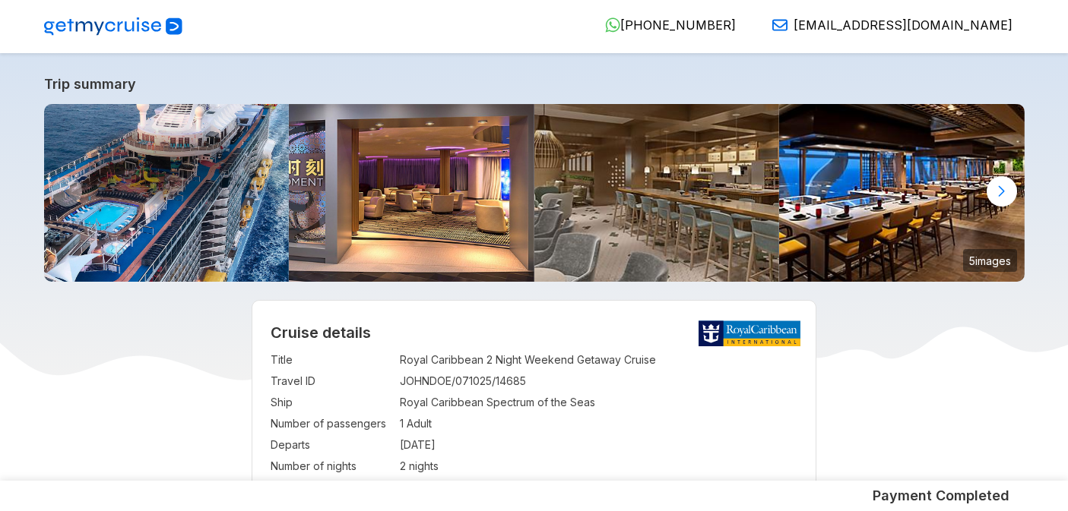
select select "**"
select select "*"
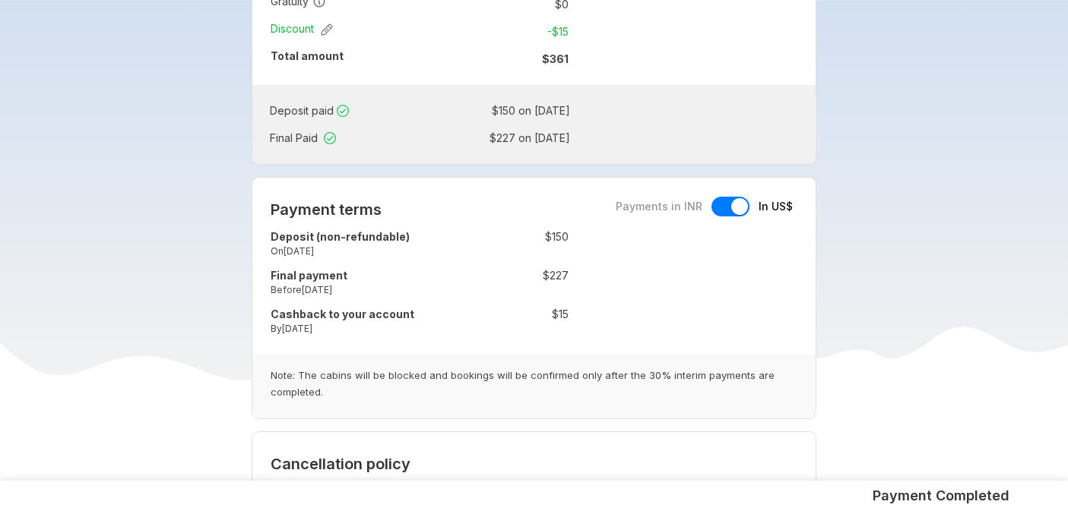
scroll to position [1171, 0]
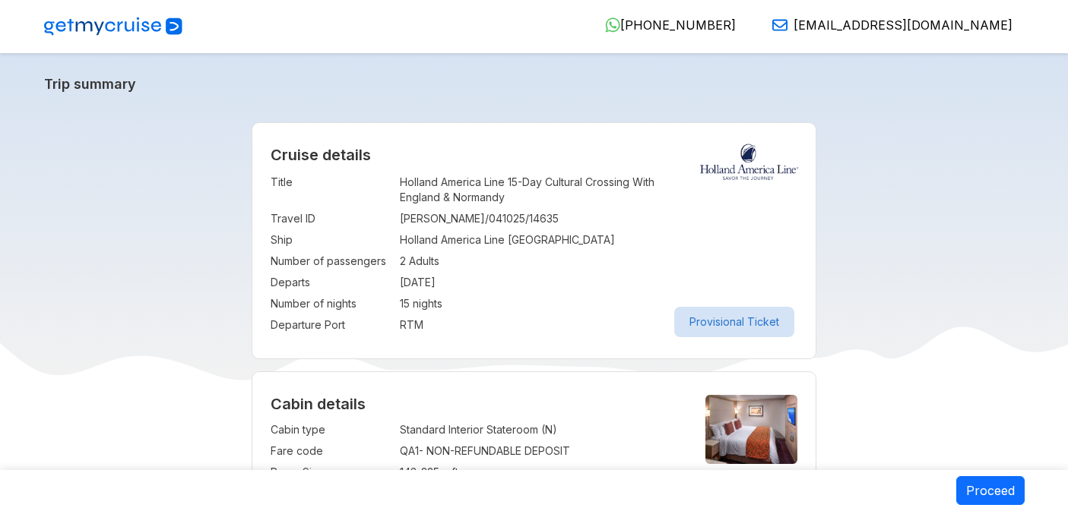
select select "*"
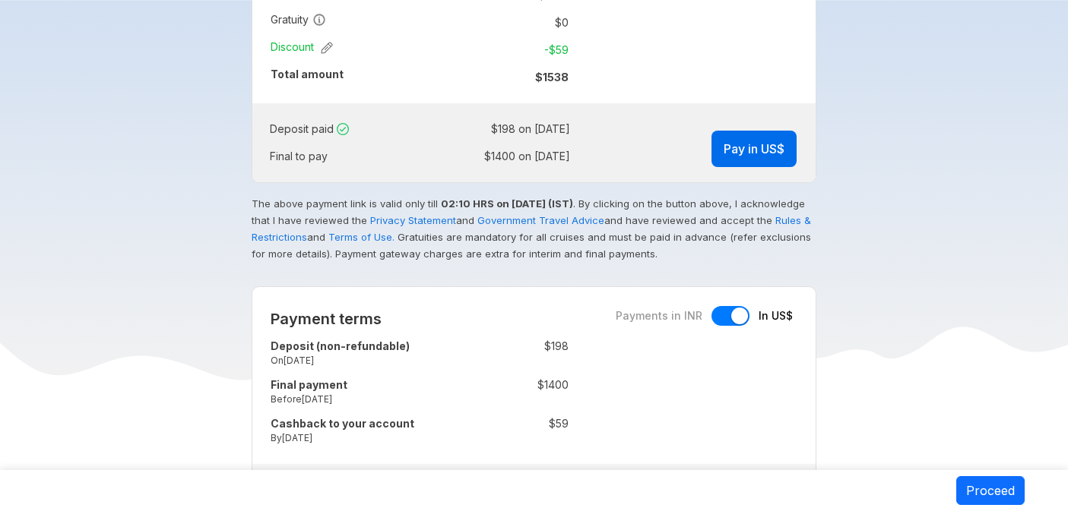
scroll to position [1073, 0]
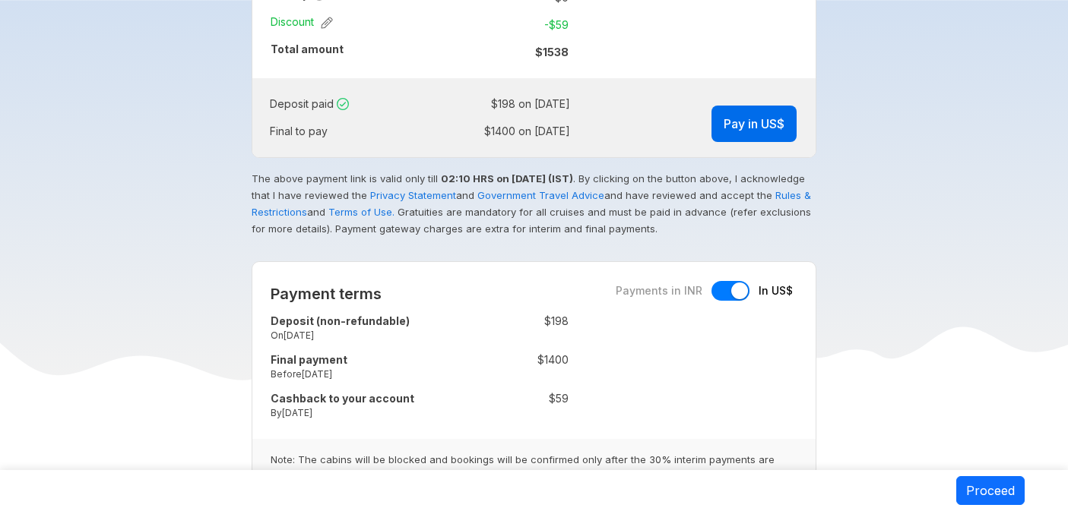
click at [714, 299] on div at bounding box center [730, 291] width 38 height 20
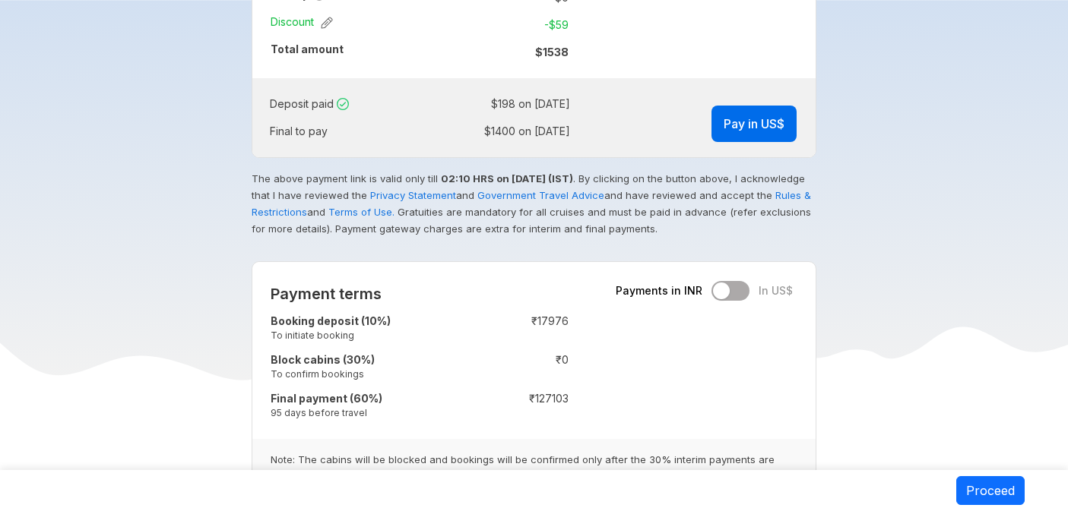
click at [739, 293] on div "Payments in INR In US$" at bounding box center [704, 291] width 177 height 20
click at [742, 297] on div "Payments in INR In US$" at bounding box center [704, 291] width 177 height 20
drag, startPoint x: 725, startPoint y: 296, endPoint x: 759, endPoint y: 296, distance: 34.2
click at [759, 296] on div "Payments in INR In US$" at bounding box center [704, 291] width 177 height 20
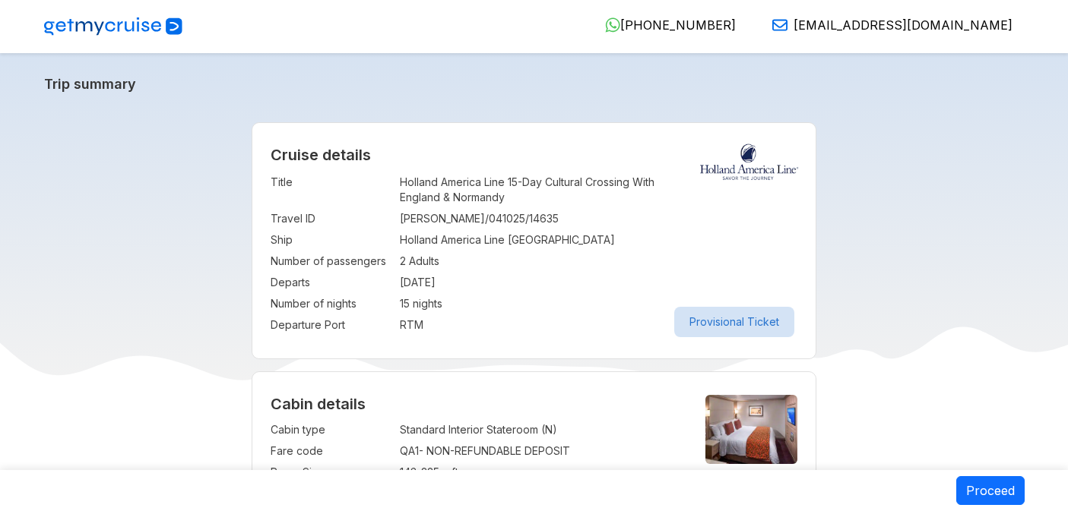
select select "*"
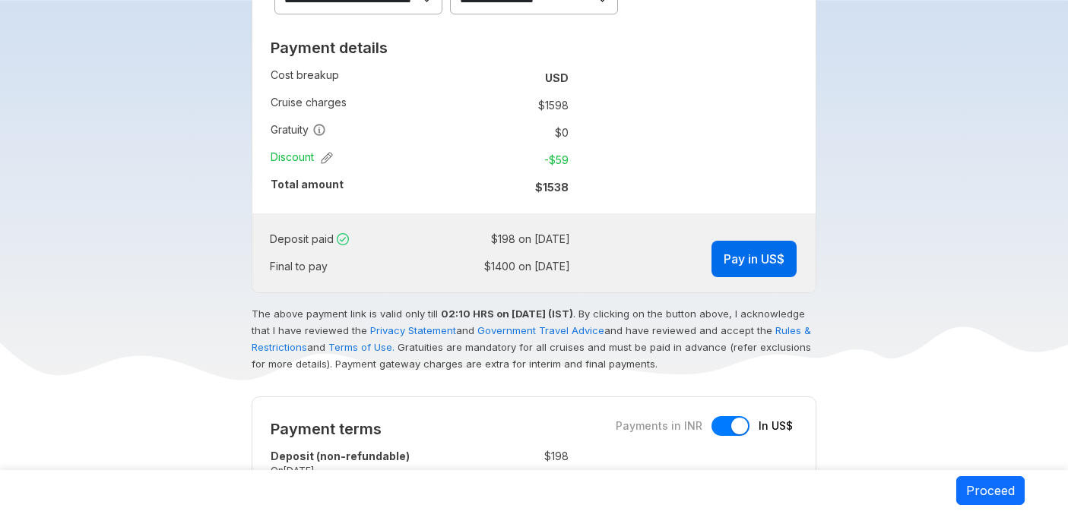
scroll to position [943, 0]
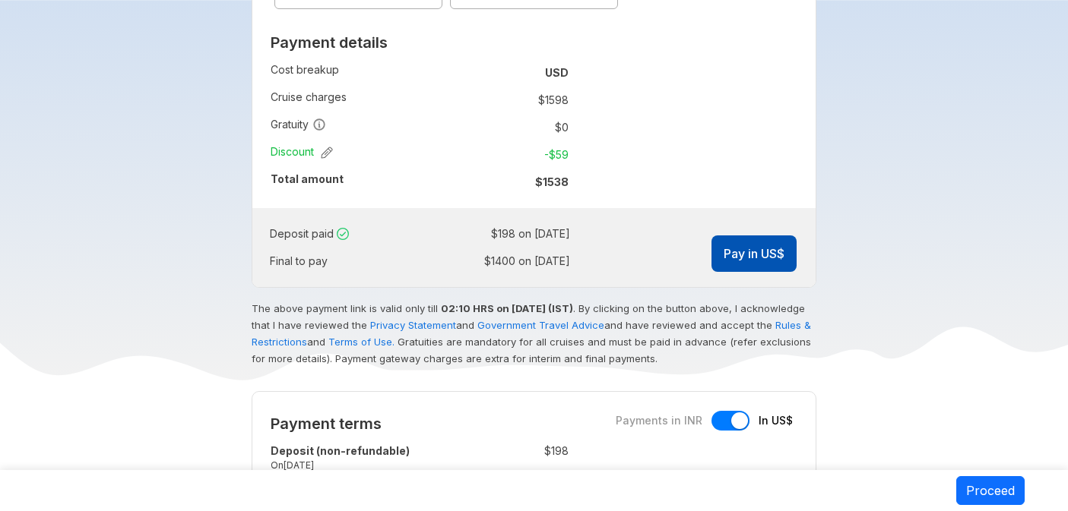
click at [755, 258] on button "Pay in US$" at bounding box center [753, 254] width 85 height 36
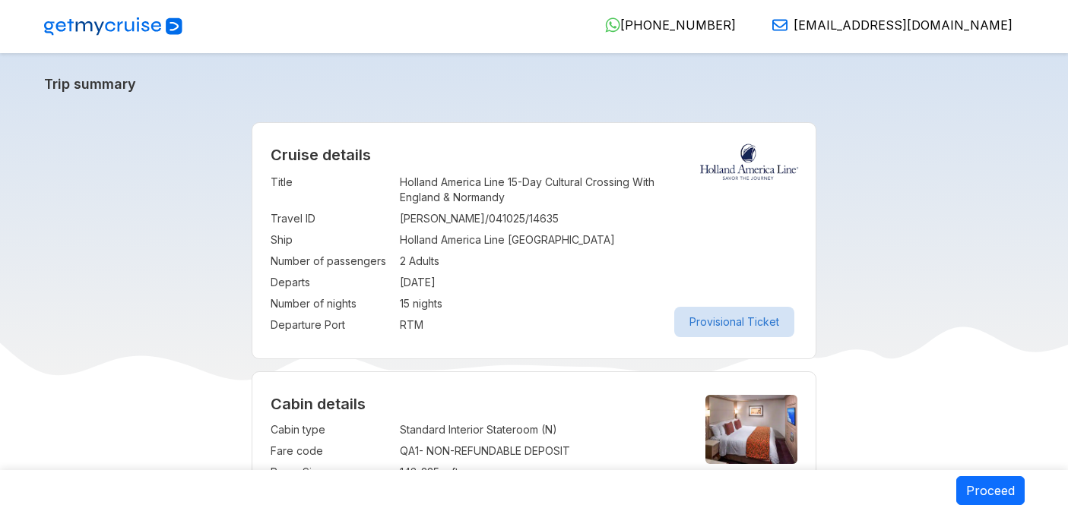
select select "*"
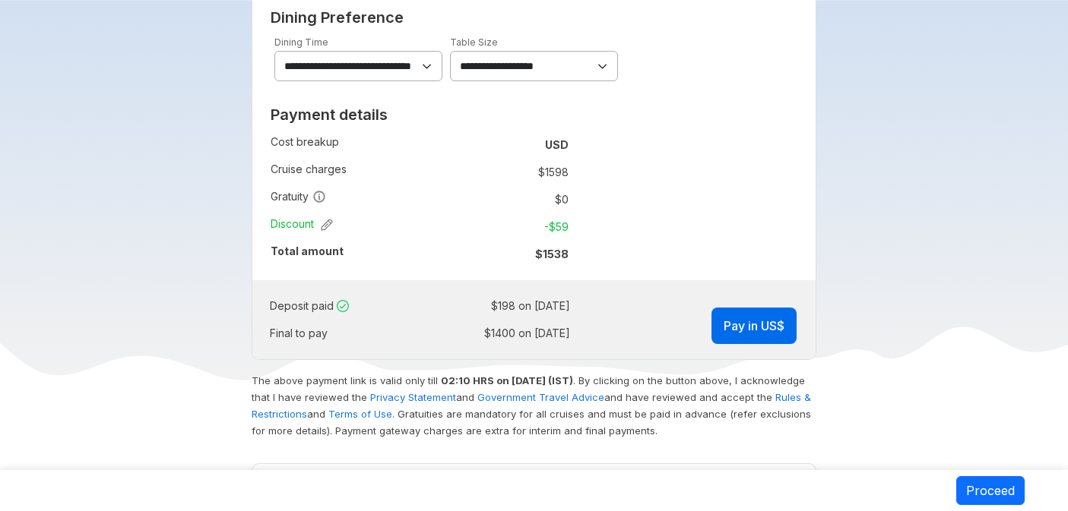
scroll to position [882, 0]
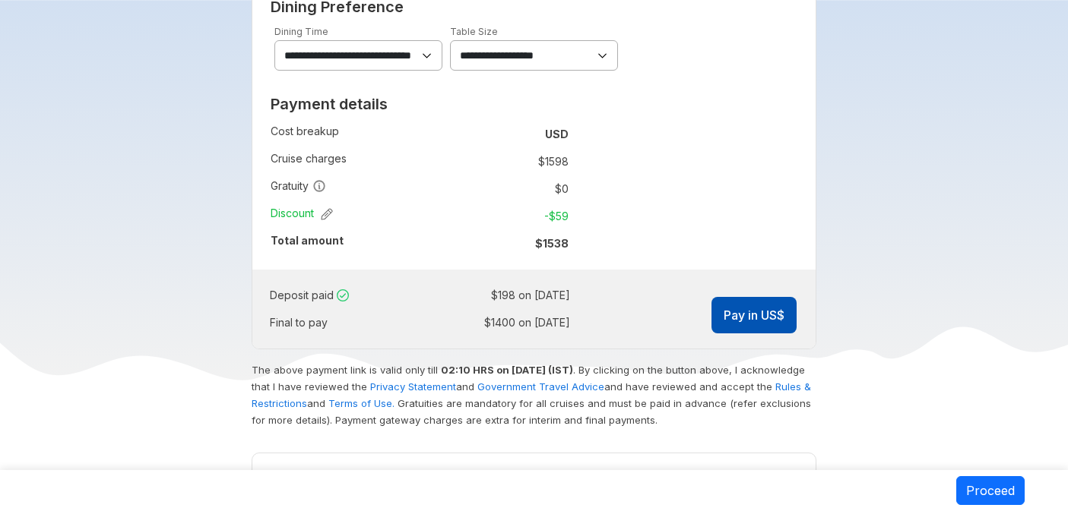
click at [762, 321] on button "Pay in US$" at bounding box center [753, 315] width 85 height 36
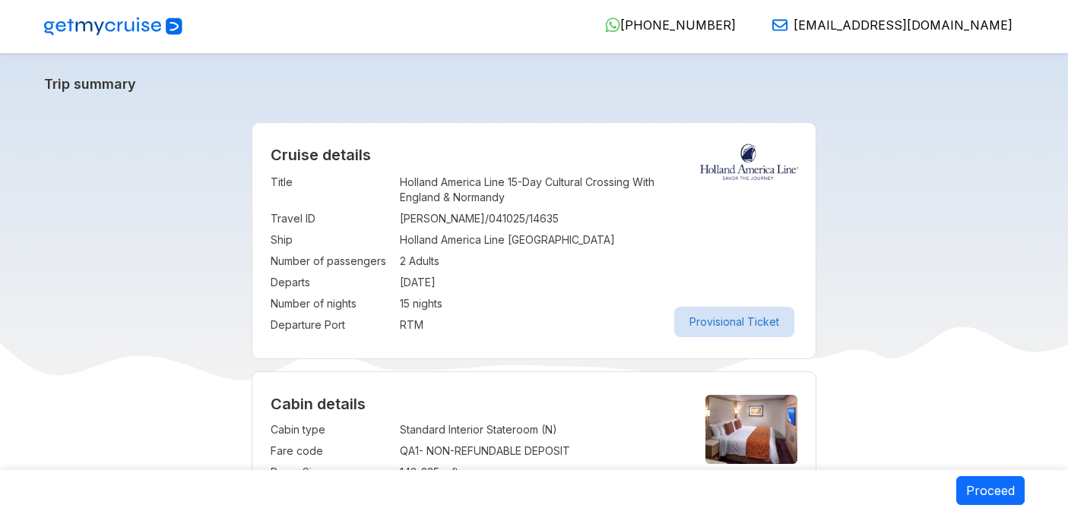
select select "*"
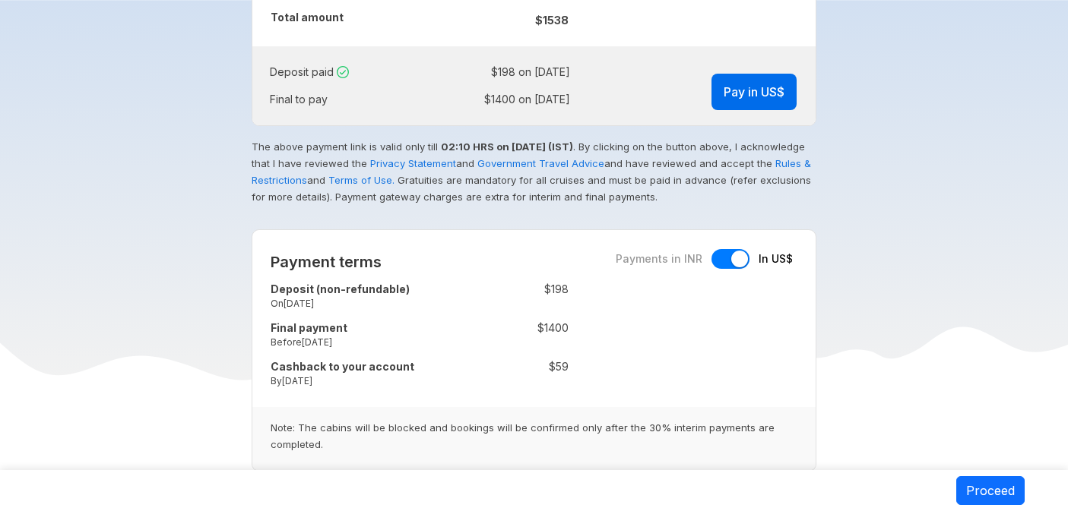
scroll to position [1126, 0]
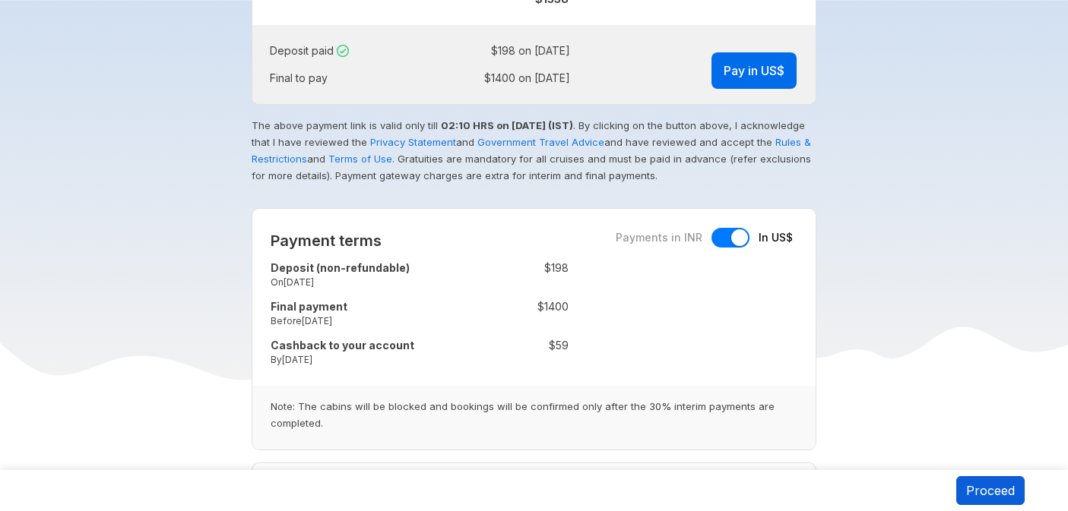
click at [972, 493] on button "Proceed" at bounding box center [990, 491] width 68 height 29
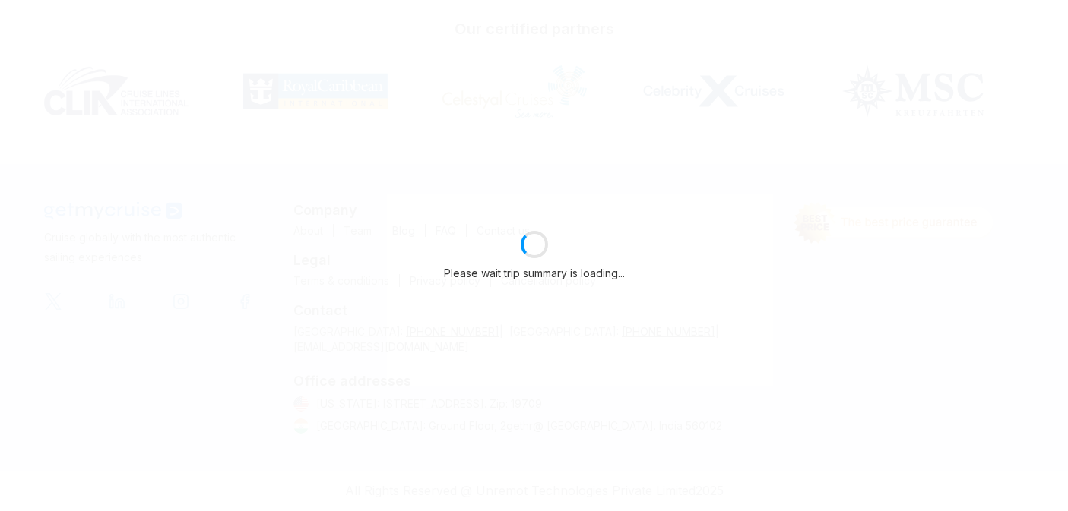
scroll to position [372, 0]
select select "*"
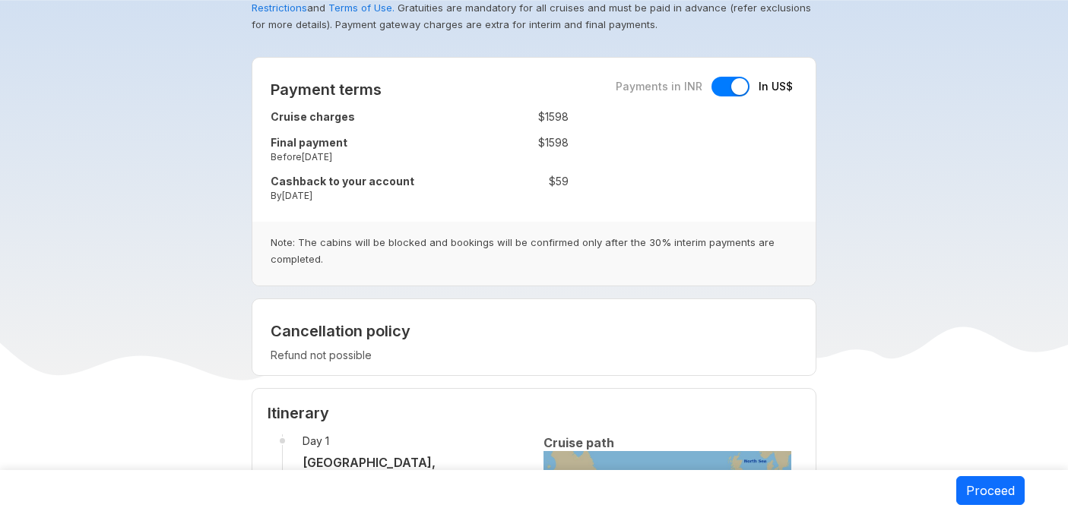
scroll to position [1259, 0]
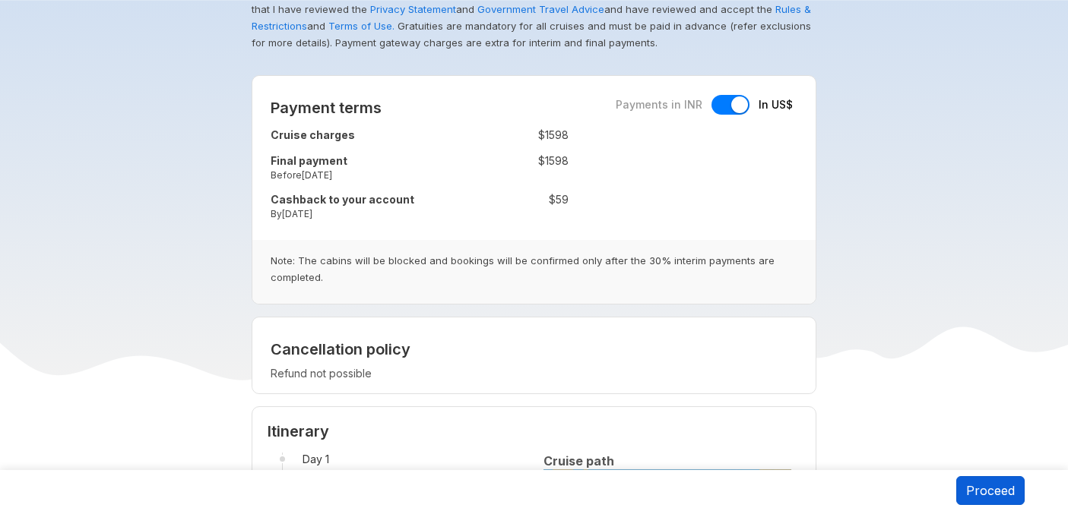
click at [993, 493] on button "Proceed" at bounding box center [990, 491] width 68 height 29
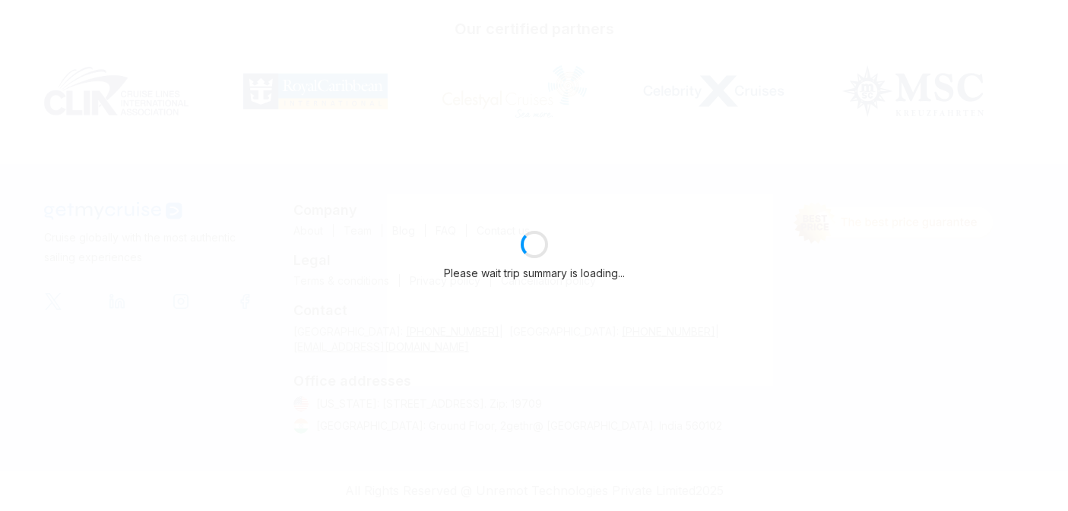
scroll to position [372, 0]
select select "*"
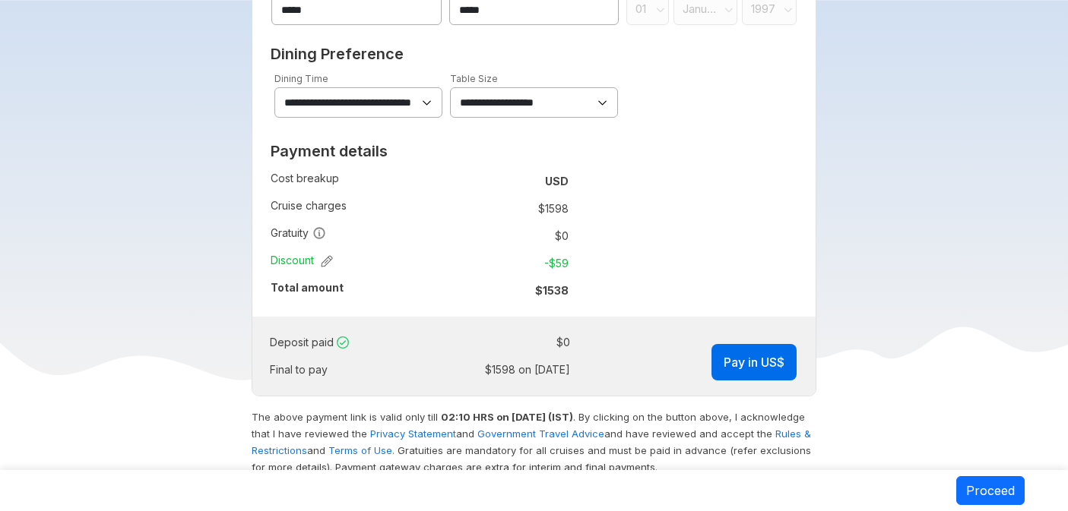
scroll to position [787, 0]
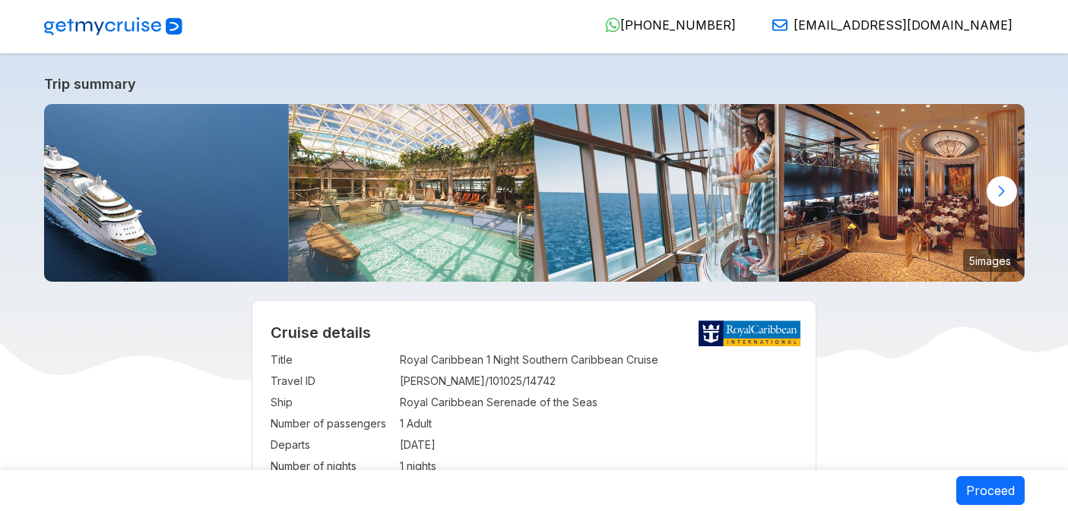
select select "**"
select select "*"
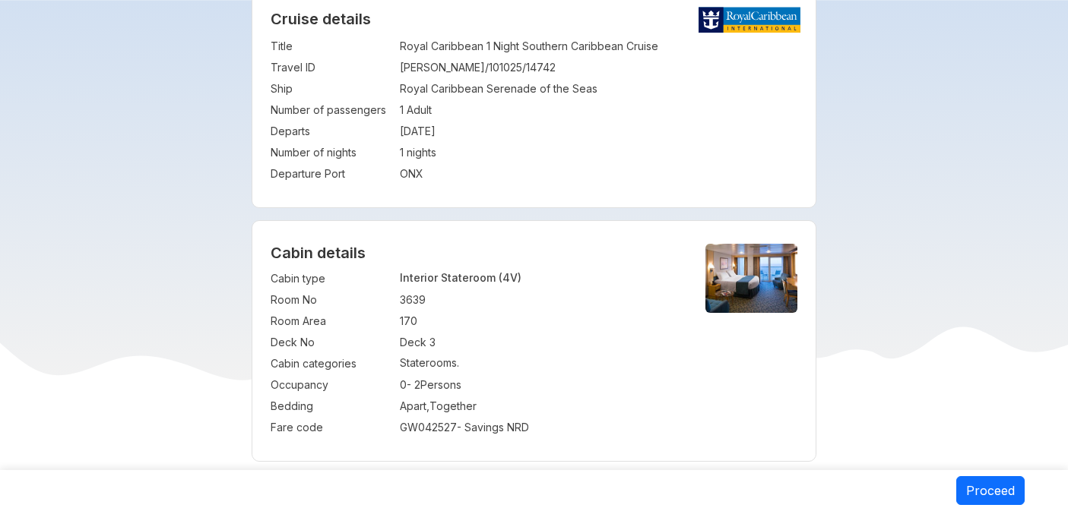
scroll to position [830, 0]
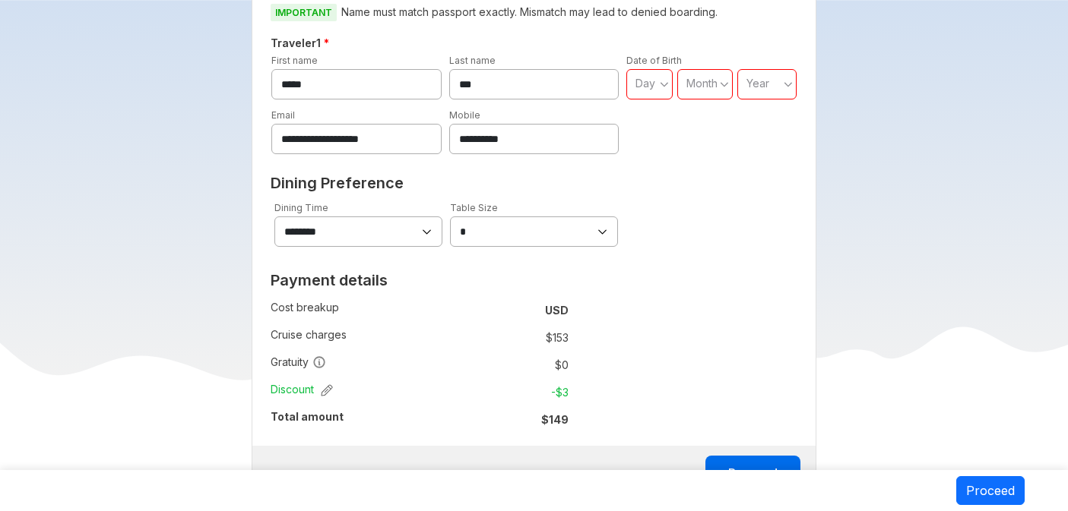
click at [636, 84] on span "Day" at bounding box center [645, 83] width 20 height 13
click at [644, 156] on span "02" at bounding box center [649, 147] width 46 height 27
type input "**"
click at [714, 85] on span "Month" at bounding box center [701, 83] width 31 height 13
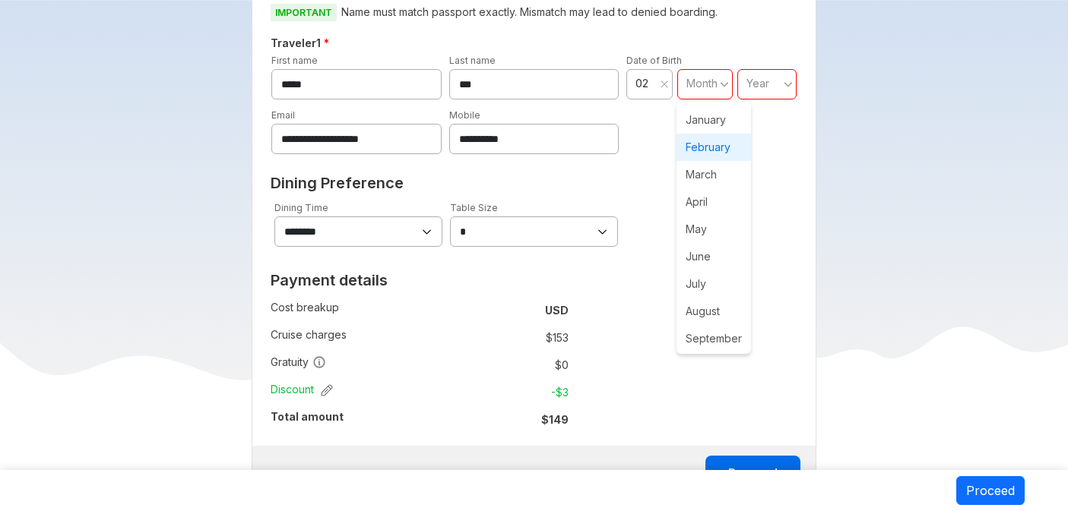
click at [716, 150] on span "February" at bounding box center [713, 147] width 74 height 27
type input "**"
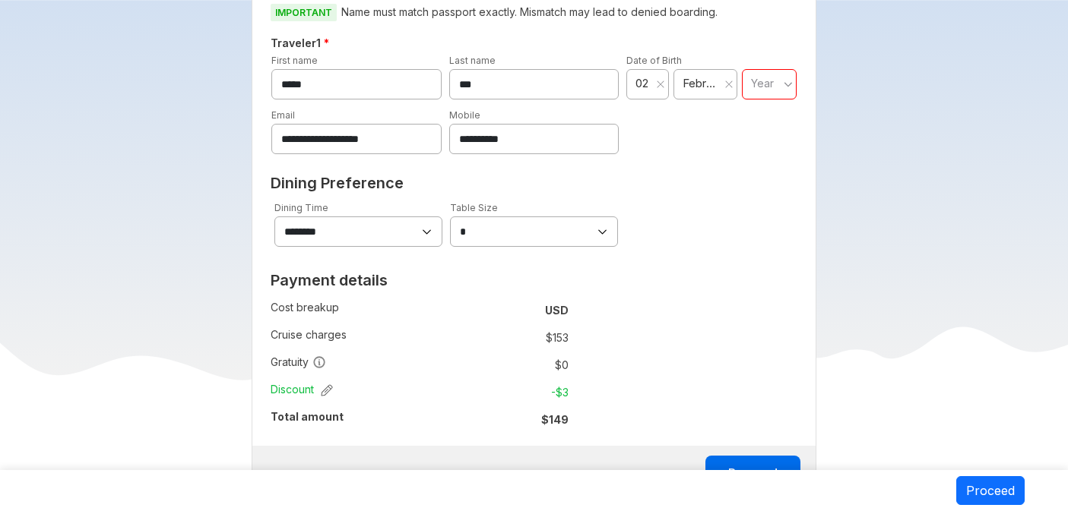
click at [771, 84] on span "Year" at bounding box center [762, 83] width 23 height 13
click at [759, 204] on span "1991" at bounding box center [769, 216] width 55 height 27
type input "****"
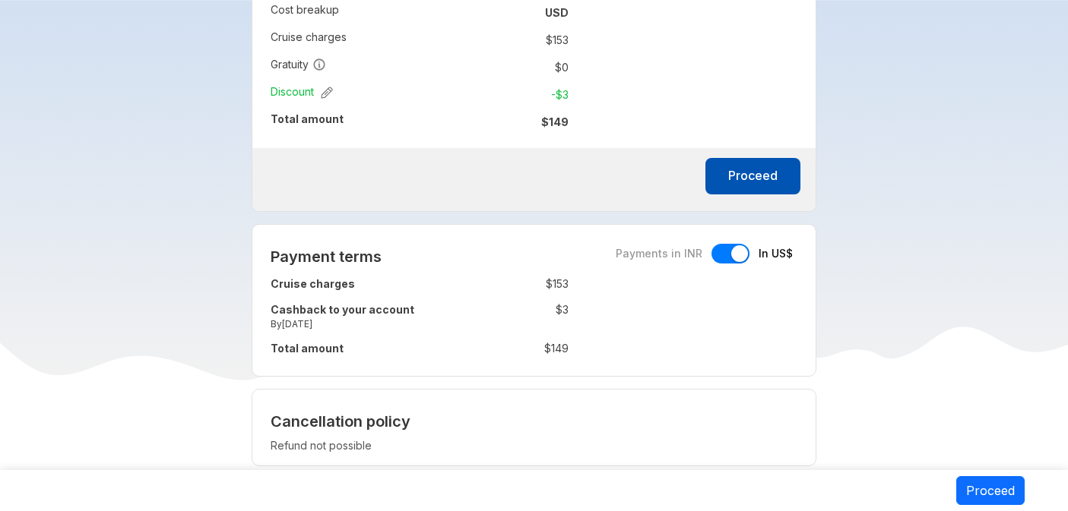
click at [758, 181] on button "Proceed" at bounding box center [752, 176] width 95 height 36
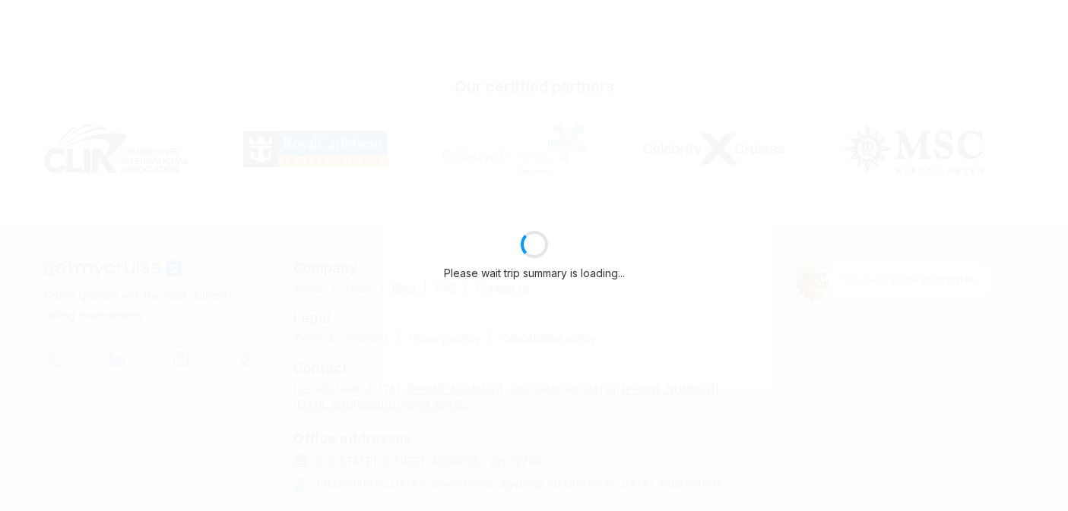
select select "**"
select select "*"
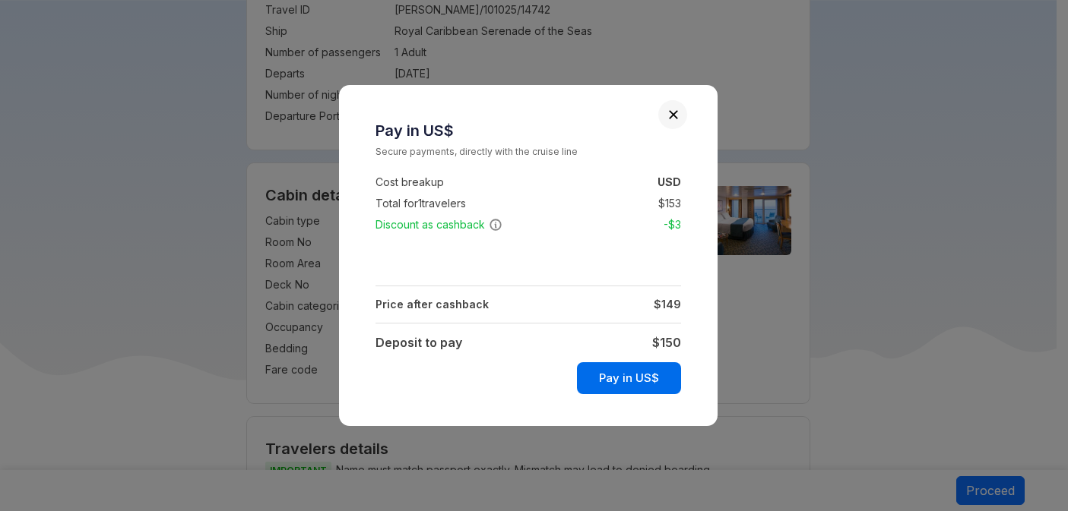
scroll to position [1128, 0]
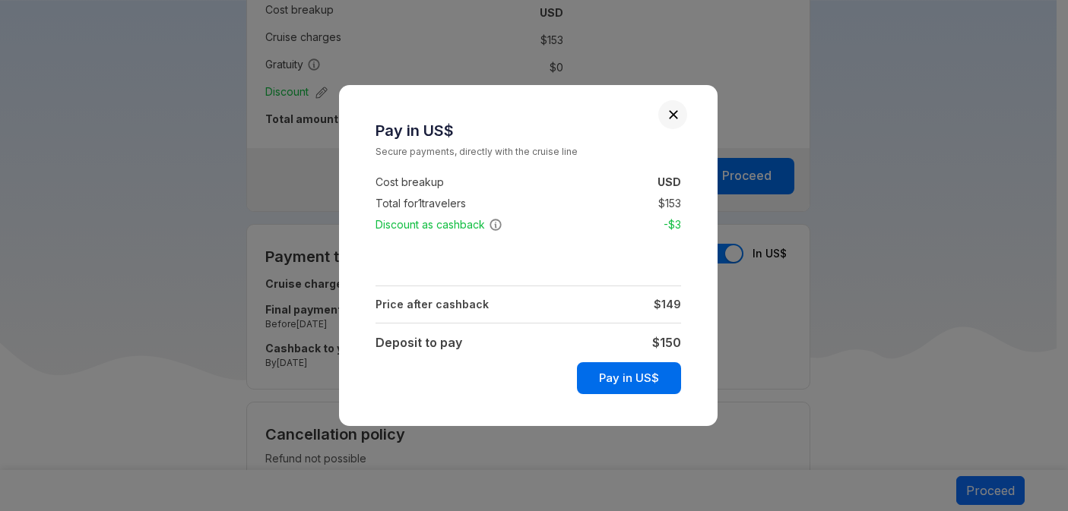
click at [675, 119] on button "Close" at bounding box center [673, 114] width 11 height 11
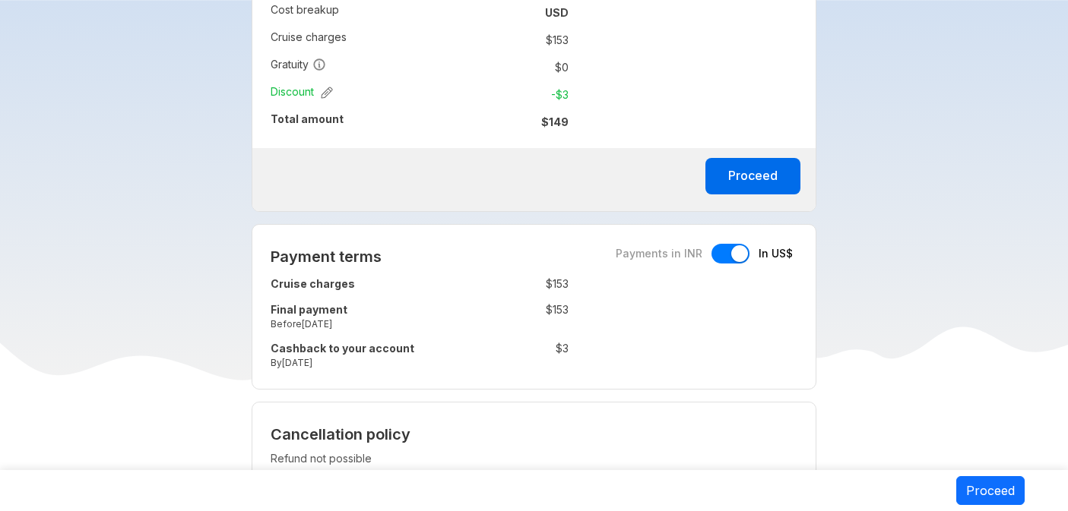
click at [721, 260] on div at bounding box center [730, 254] width 38 height 20
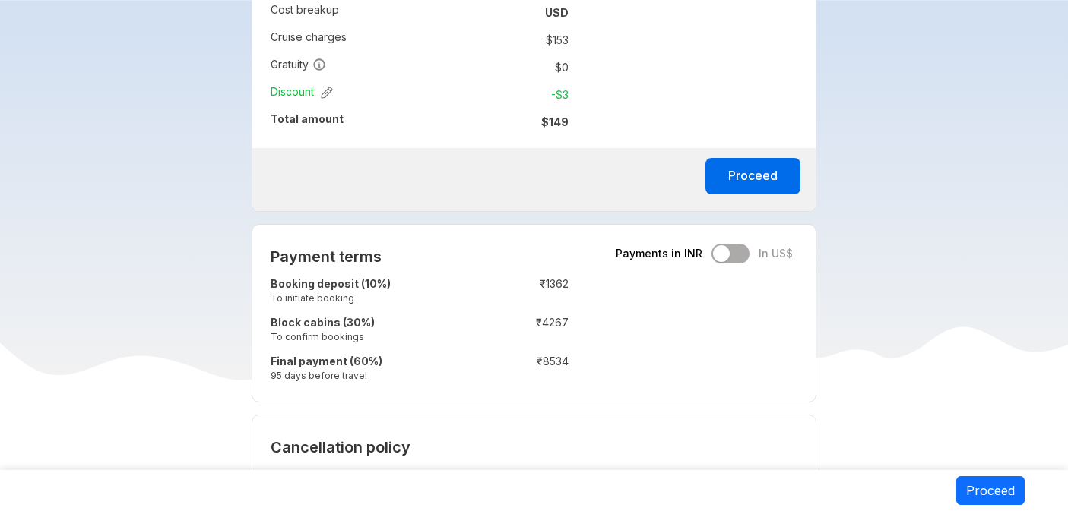
click at [740, 258] on div "Payments in INR In US$" at bounding box center [704, 254] width 177 height 20
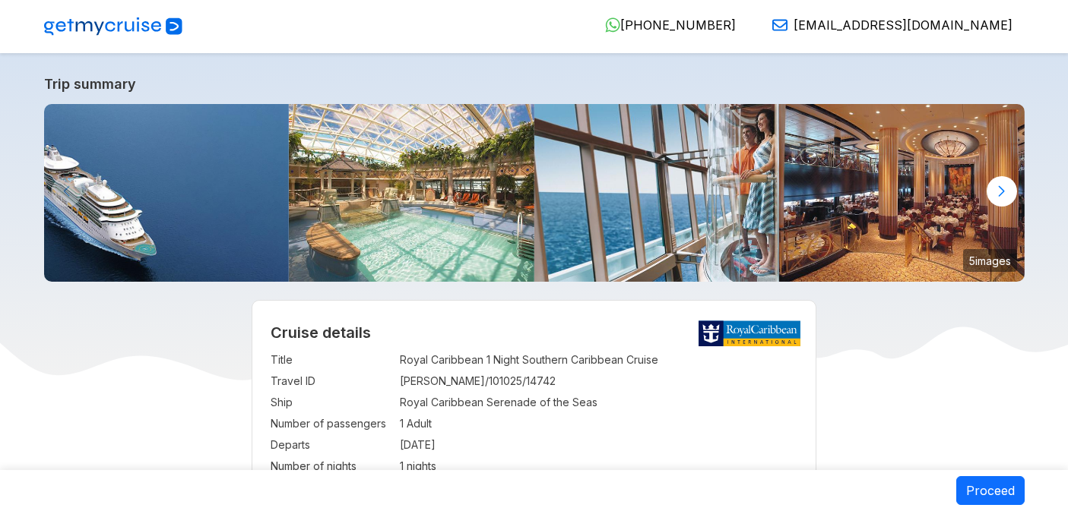
select select "**"
select select "*"
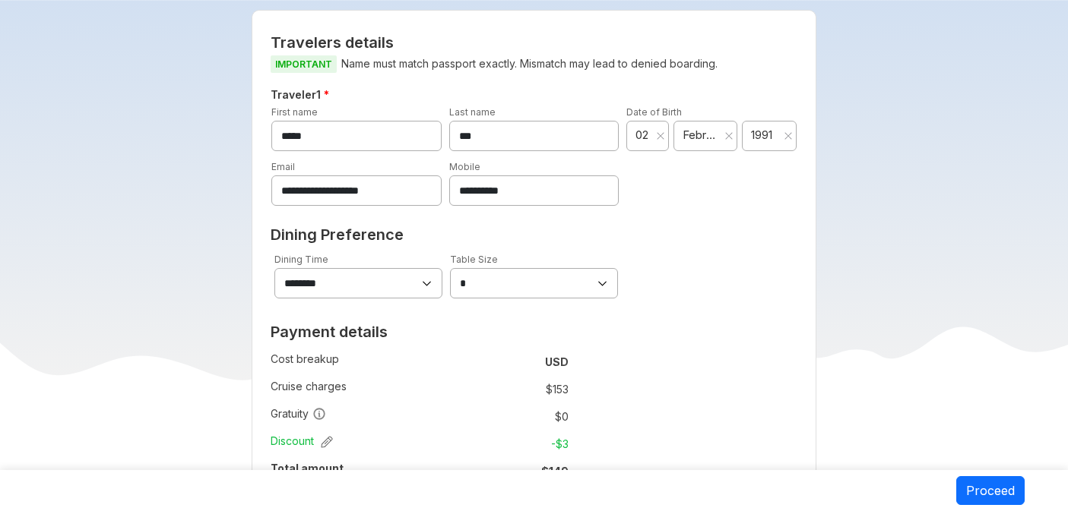
scroll to position [1078, 0]
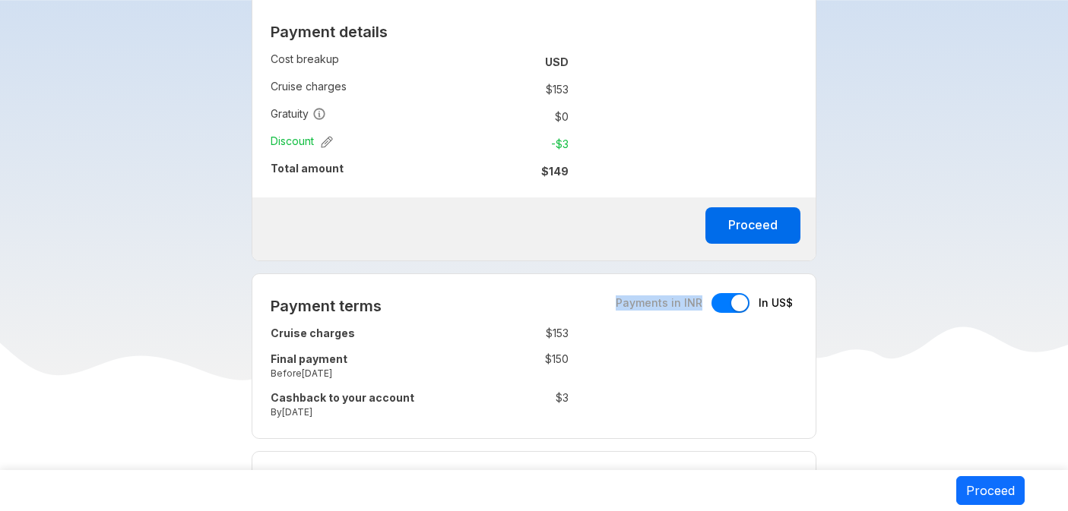
drag, startPoint x: 620, startPoint y: 306, endPoint x: 683, endPoint y: 314, distance: 62.9
click at [683, 313] on div "Payments in INR In US$" at bounding box center [704, 303] width 177 height 20
copy span "Payments in INR"
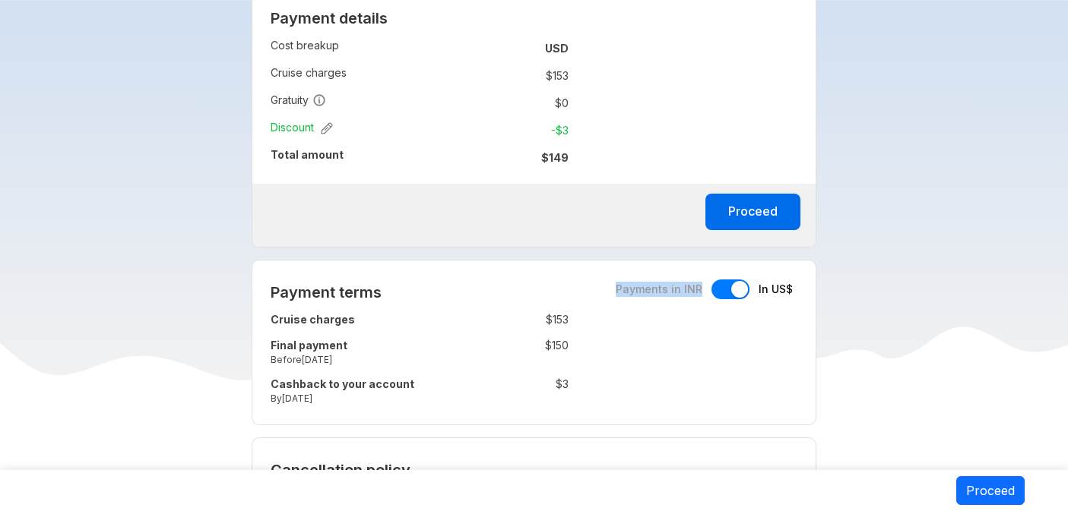
scroll to position [1103, 0]
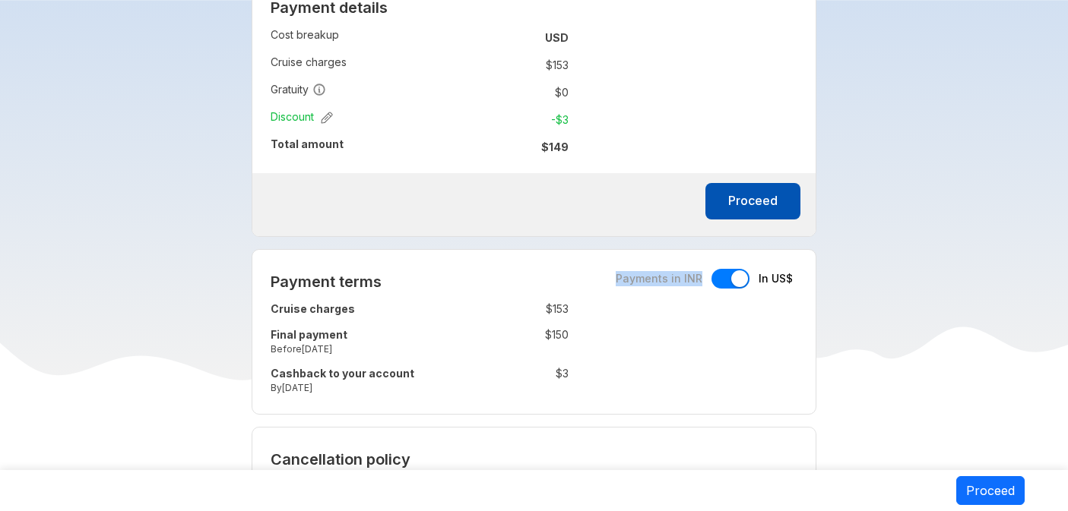
click at [771, 215] on button "Proceed" at bounding box center [752, 201] width 95 height 36
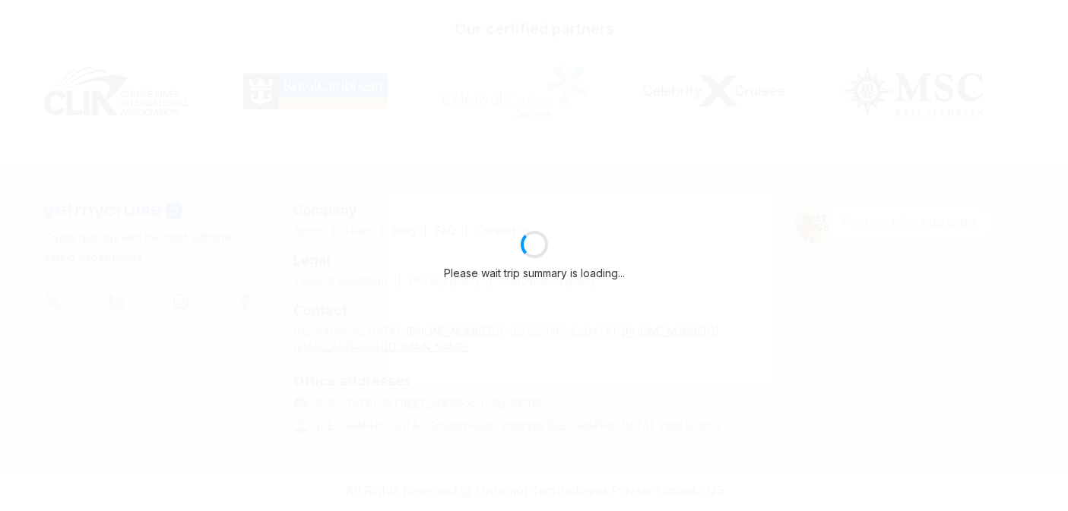
select select "**"
select select "*"
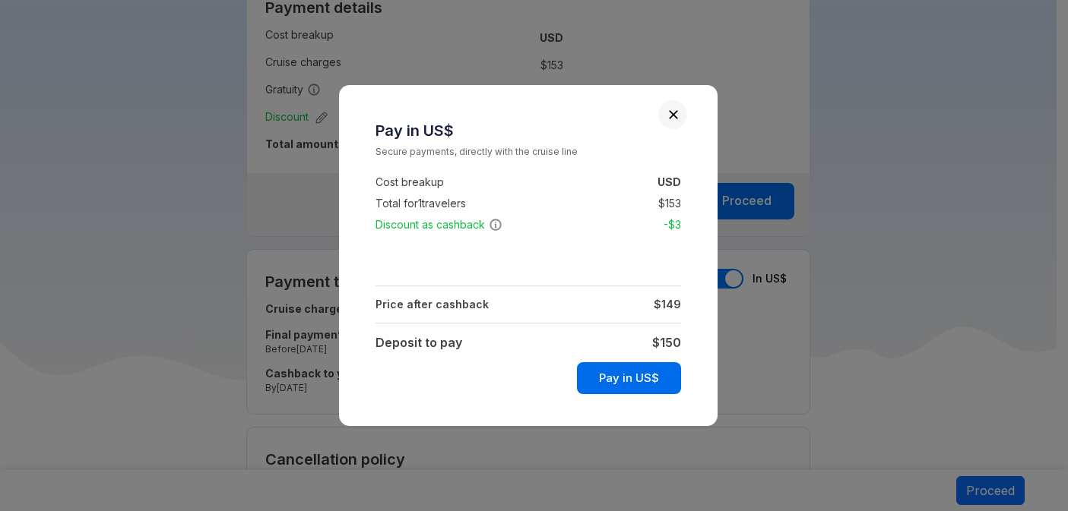
click at [670, 112] on button "Close" at bounding box center [673, 114] width 11 height 11
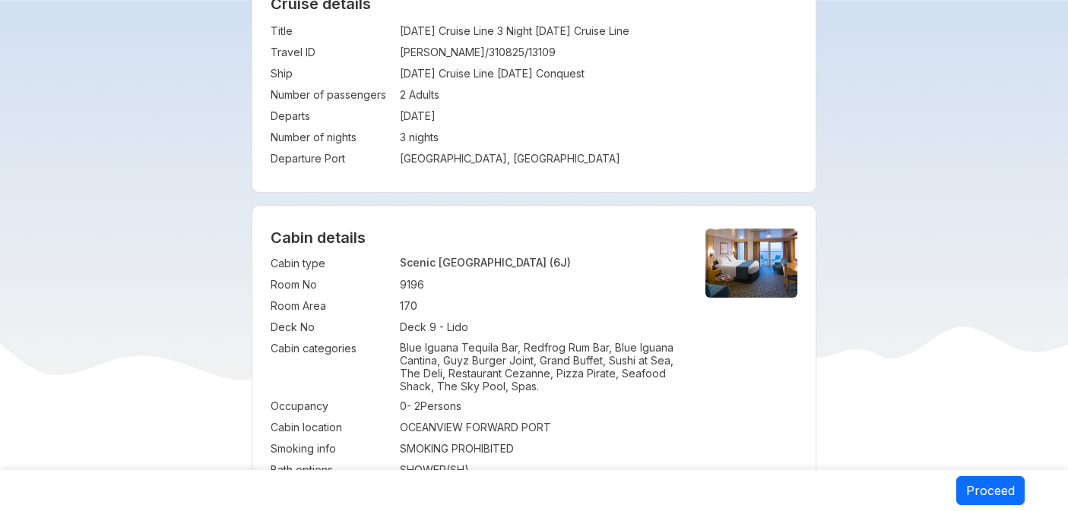
scroll to position [467, 0]
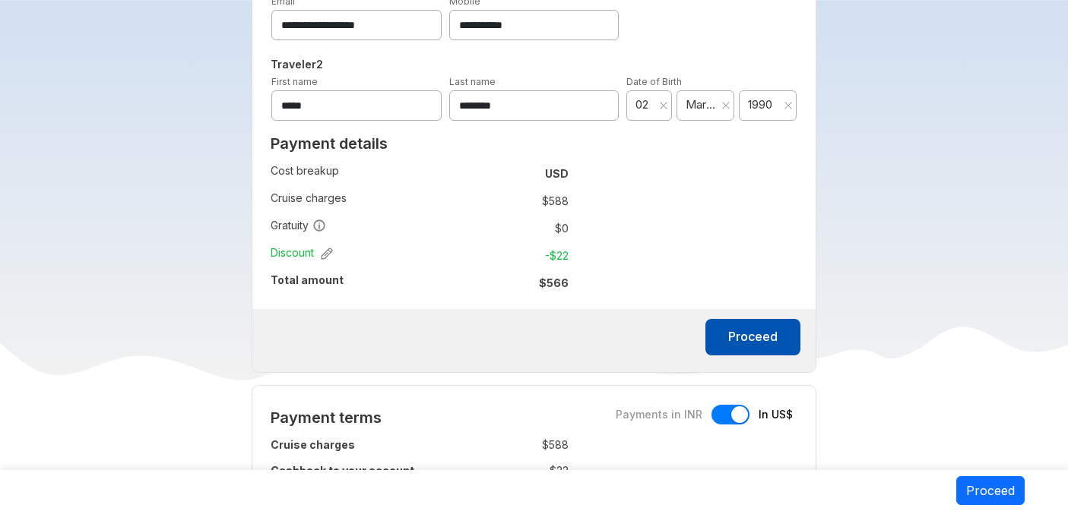
click at [751, 354] on button "Proceed" at bounding box center [752, 337] width 95 height 36
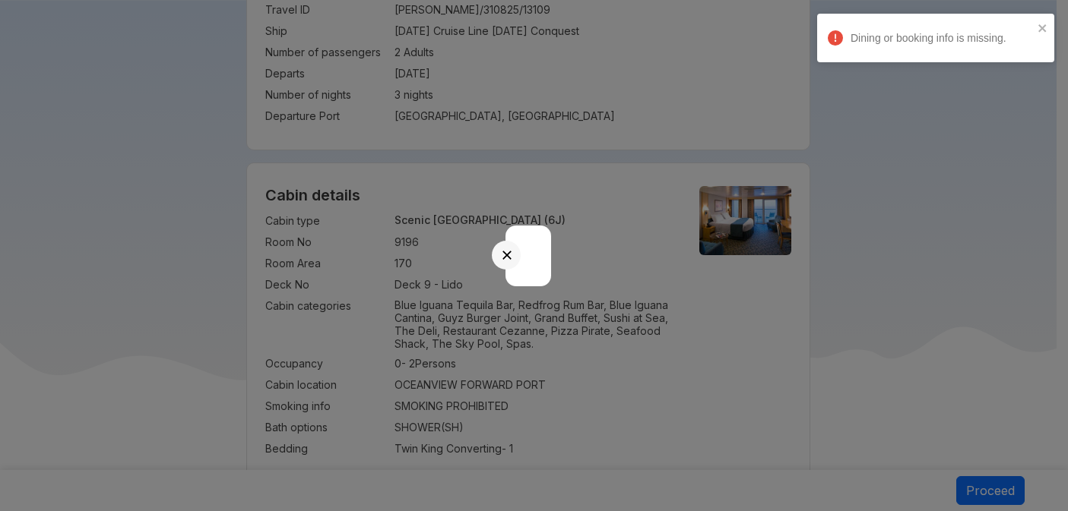
scroll to position [1023, 0]
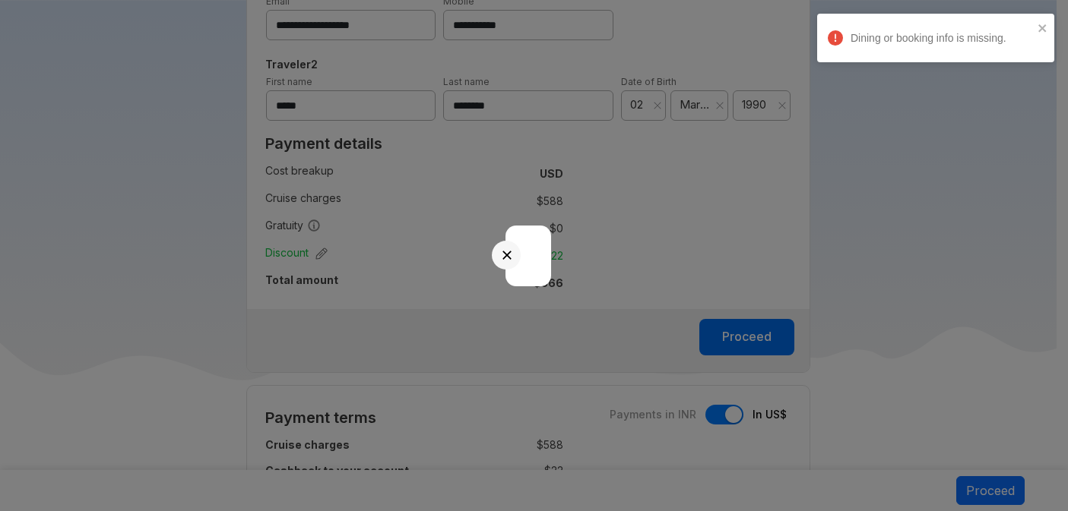
click at [1036, 34] on div "Dining or booking info is missing." at bounding box center [930, 38] width 214 height 24
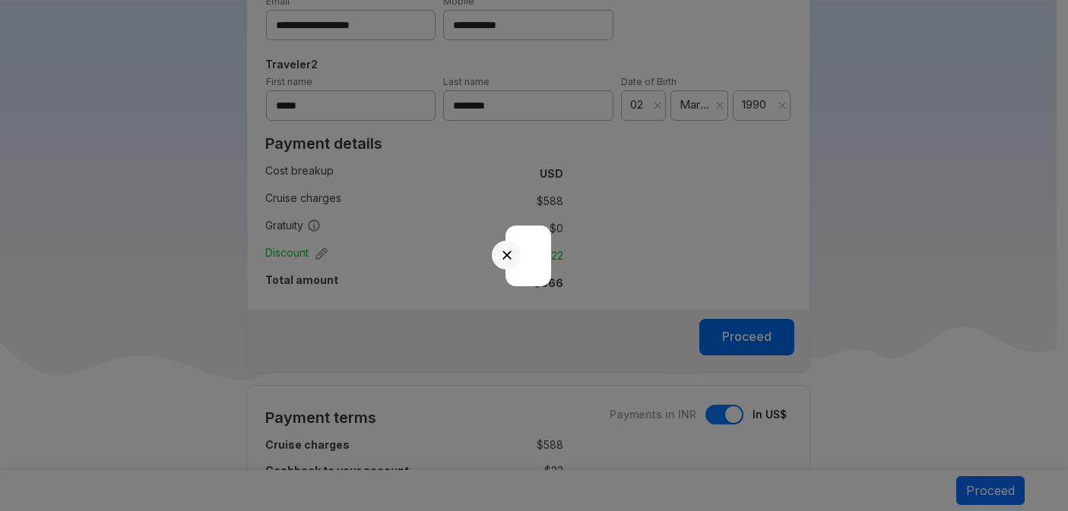
click at [679, 200] on div at bounding box center [534, 255] width 1068 height 511
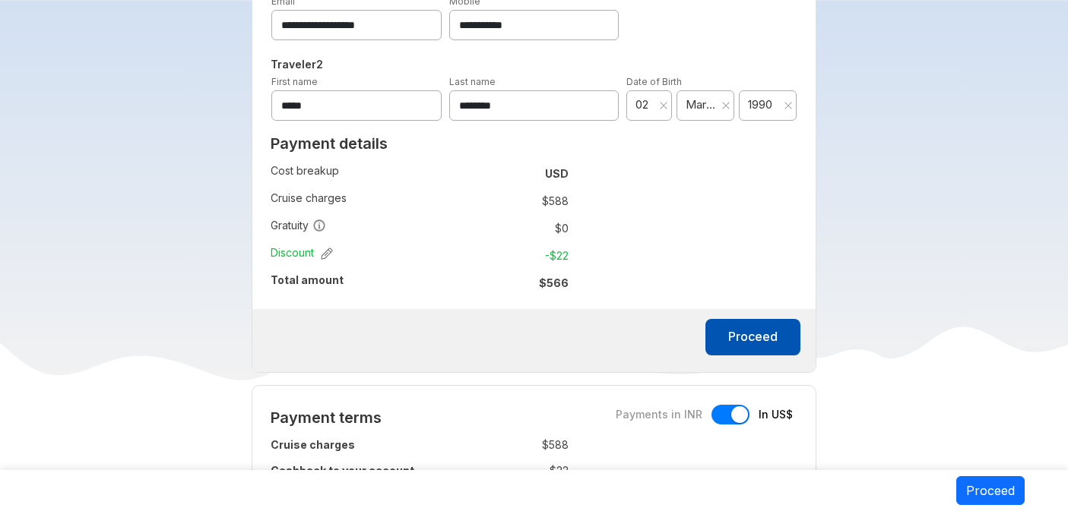
click at [743, 340] on button "Proceed" at bounding box center [752, 337] width 95 height 36
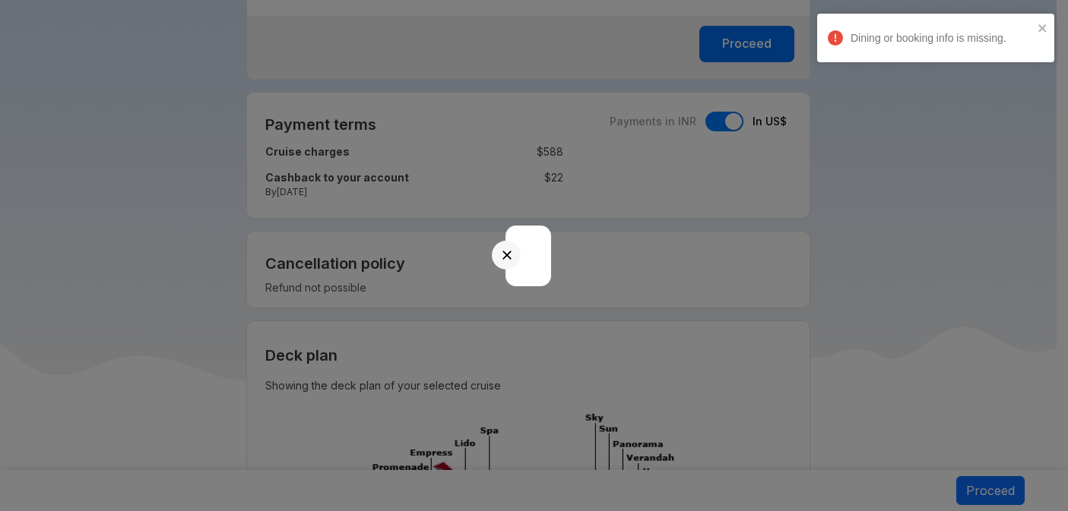
scroll to position [1317, 0]
click at [507, 254] on button "Close" at bounding box center [507, 255] width 11 height 11
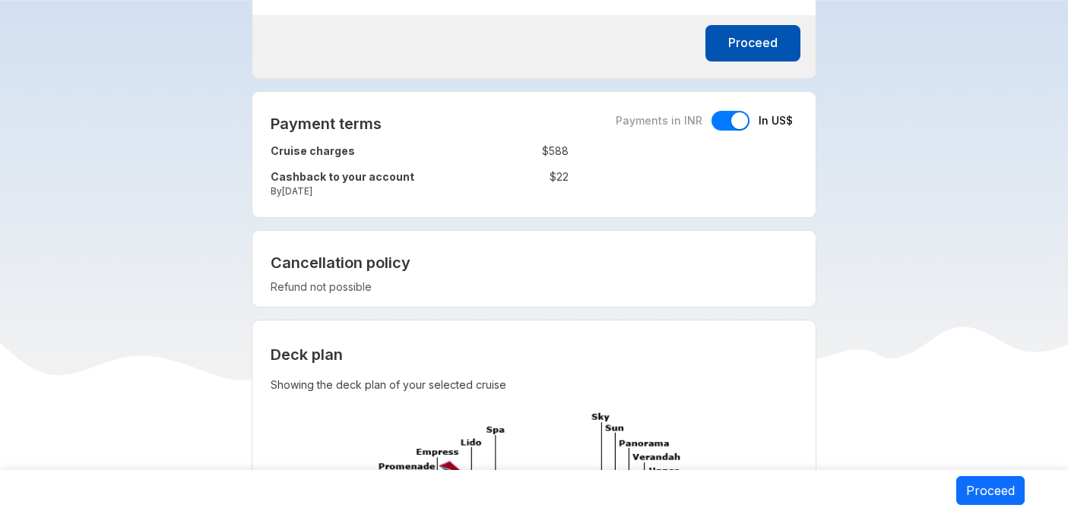
click at [792, 40] on button "Proceed" at bounding box center [752, 43] width 95 height 36
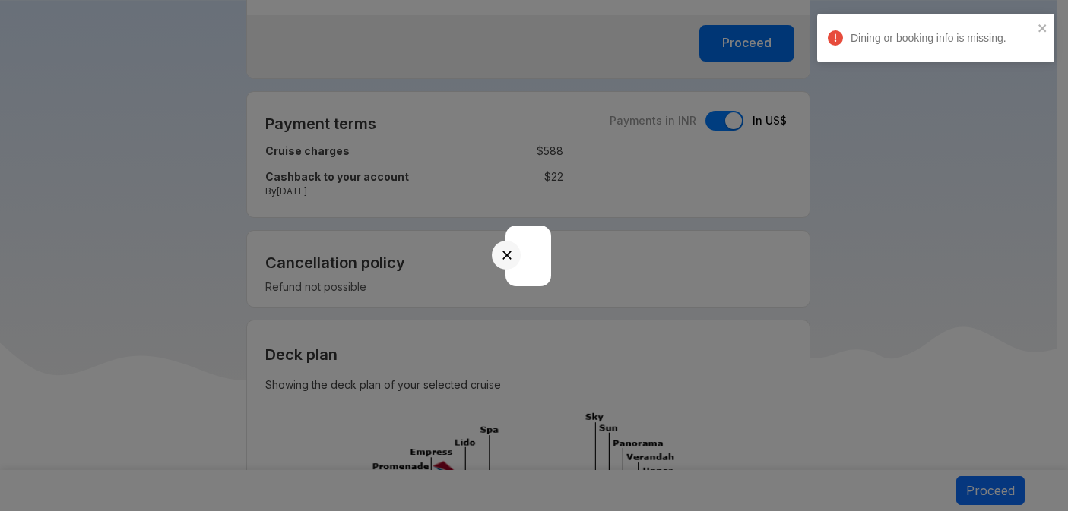
click at [504, 254] on button "Close" at bounding box center [507, 255] width 11 height 11
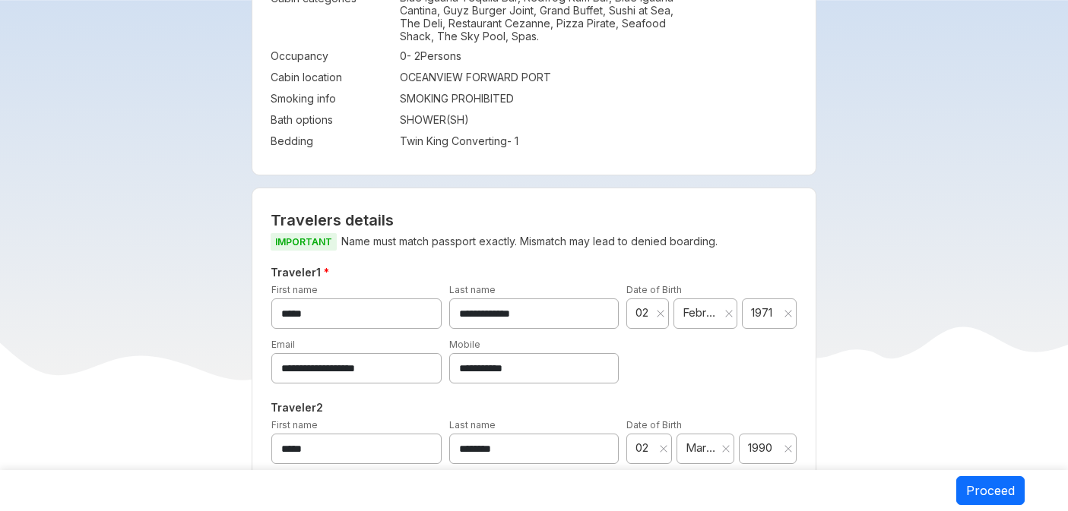
scroll to position [679, 0]
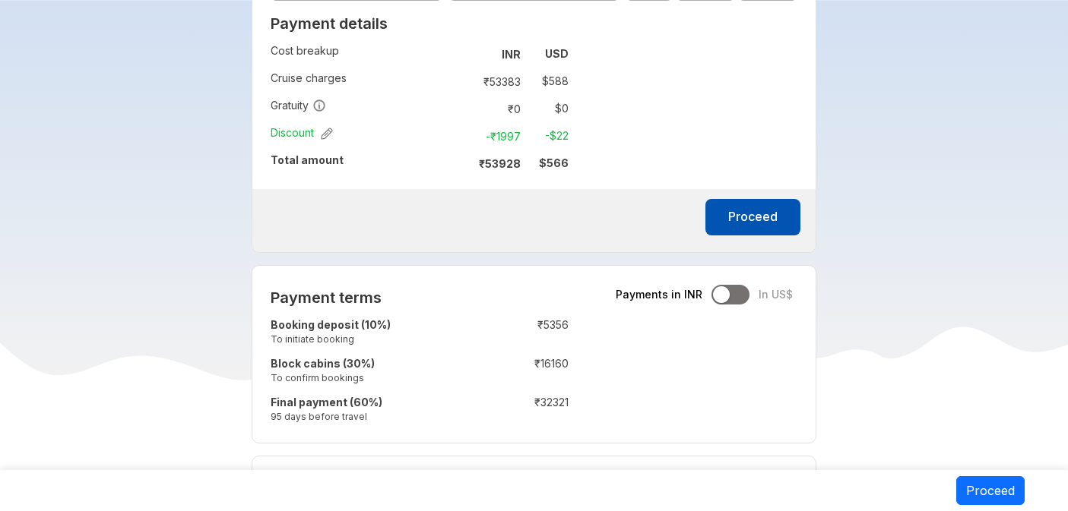
click at [733, 203] on button "Proceed" at bounding box center [752, 217] width 95 height 36
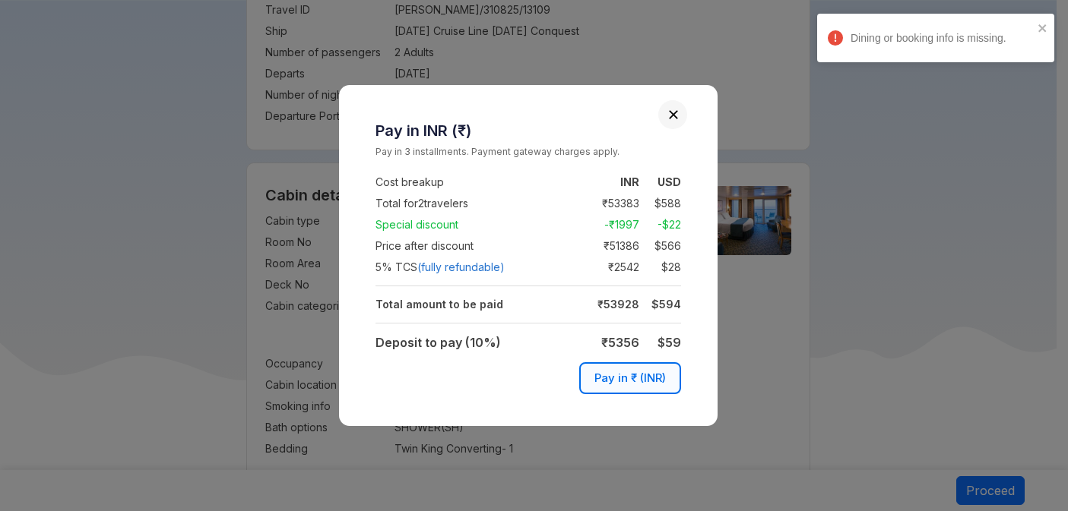
scroll to position [1143, 0]
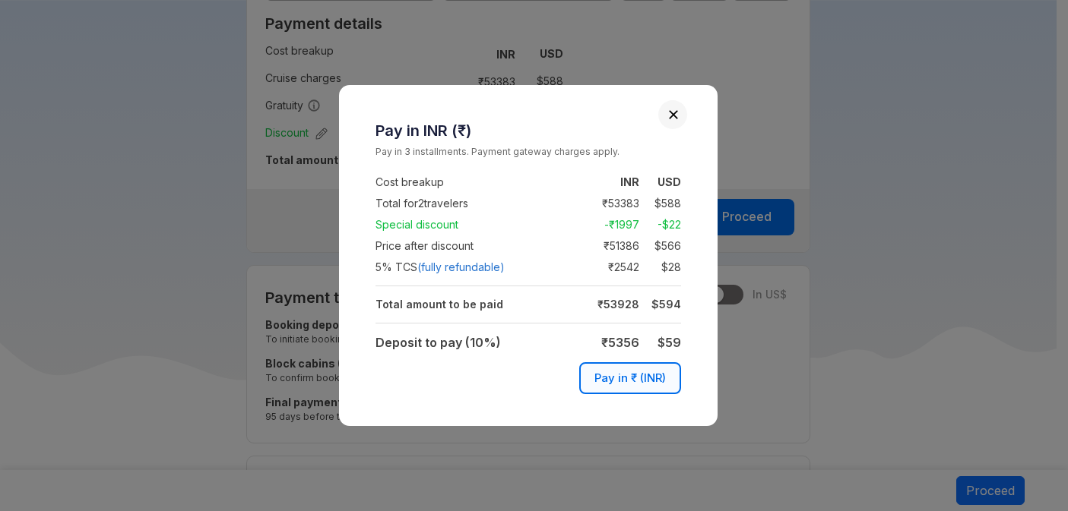
click at [668, 122] on div at bounding box center [672, 114] width 29 height 29
click at [673, 116] on button "Close" at bounding box center [673, 114] width 11 height 11
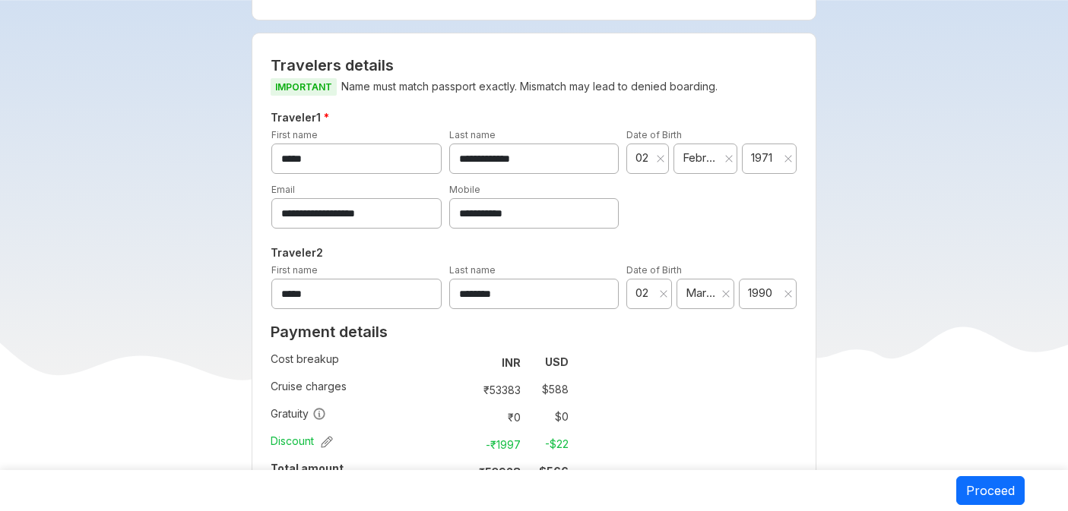
scroll to position [957, 0]
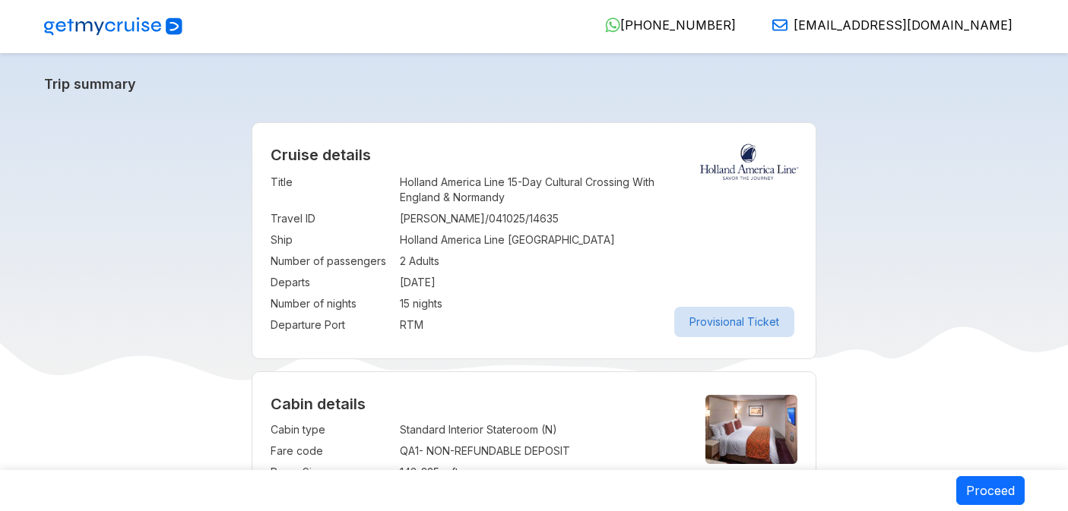
select select "*"
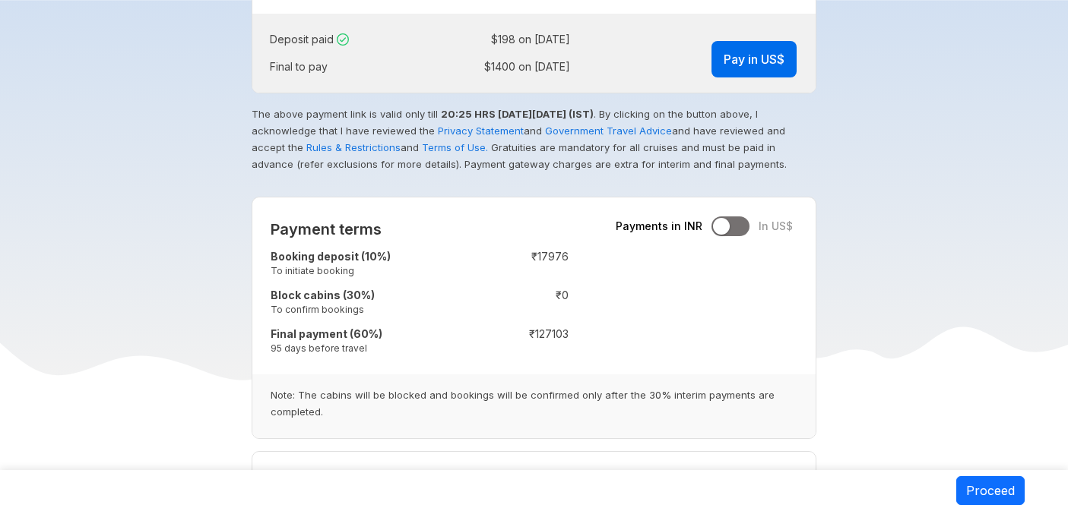
scroll to position [1143, 0]
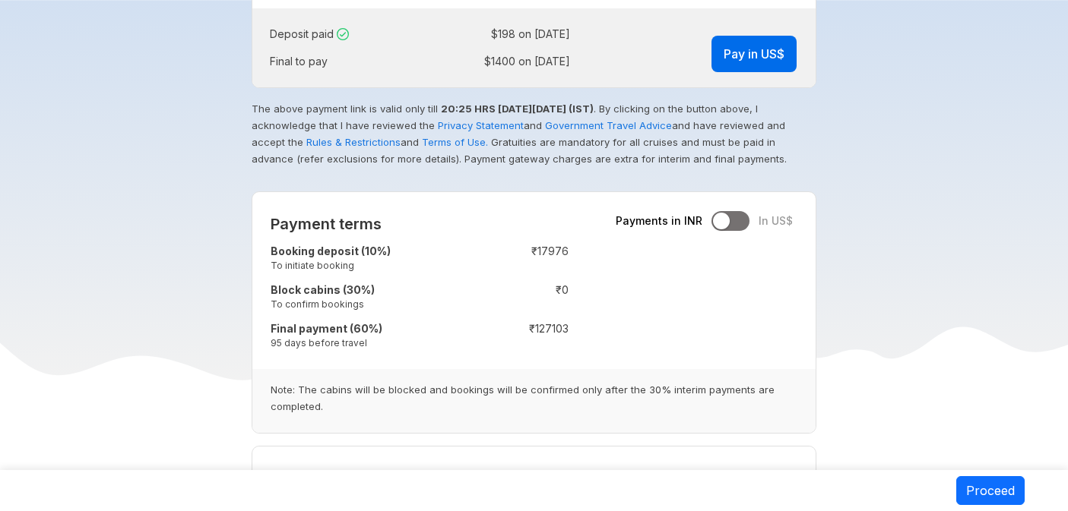
click at [748, 223] on div at bounding box center [730, 221] width 38 height 20
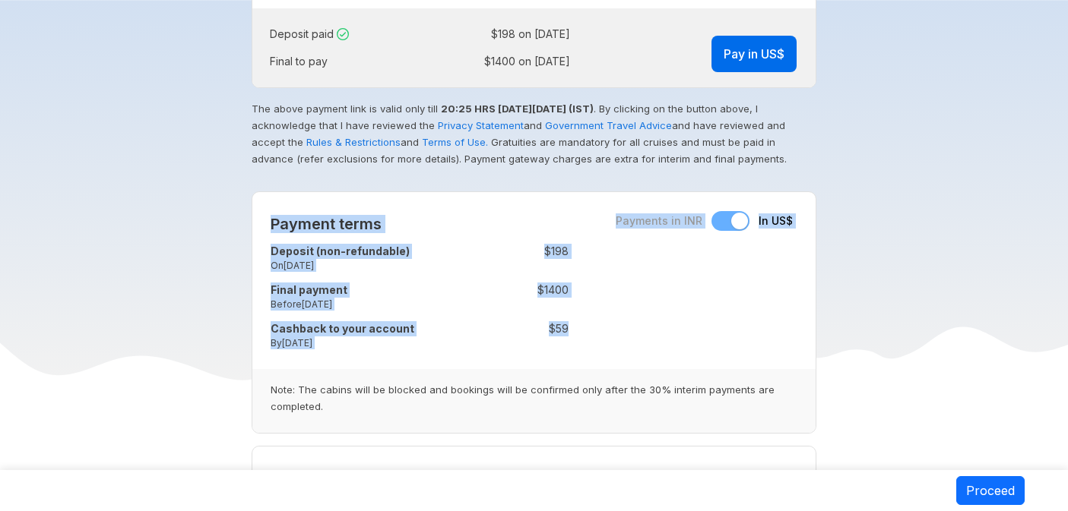
drag, startPoint x: 269, startPoint y: 229, endPoint x: 602, endPoint y: 356, distance: 356.3
click at [545, 355] on div "Payment terms Payments in INR In US$ Deposit (non-refundable) On 04-Oct-2025 : …" at bounding box center [419, 280] width 334 height 177
click at [603, 353] on div "Payment terms Payments in INR In US$ Deposit (non-refundable) On 04-Oct-2025 : …" at bounding box center [534, 313] width 565 height 242
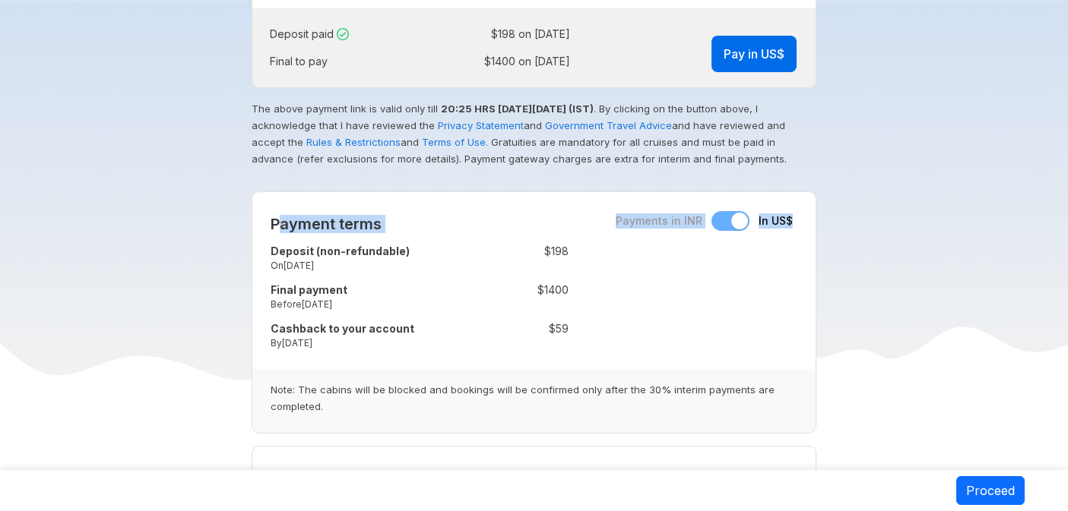
drag, startPoint x: 571, startPoint y: 337, endPoint x: 277, endPoint y: 234, distance: 311.8
click at [277, 234] on div "Payment terms Payments in INR In US$ Deposit (non-refundable) On 04-Oct-2025 : …" at bounding box center [419, 280] width 334 height 177
click at [270, 224] on div "Payment terms Payments in INR In US$ Deposit (non-refundable) On 04-Oct-2025 : …" at bounding box center [419, 280] width 334 height 177
copy div "Payment terms Payments in INR In US$"
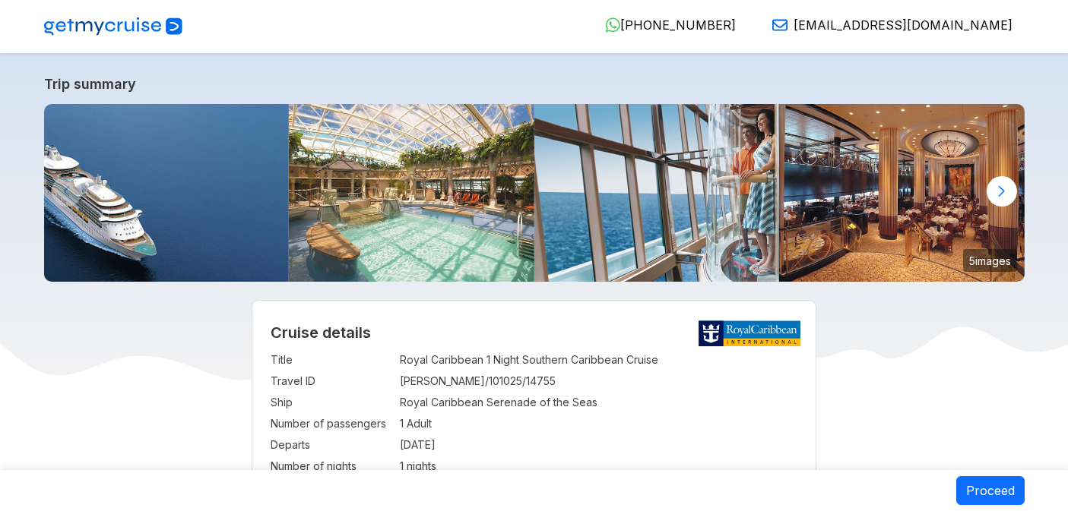
select select "**"
select select "*"
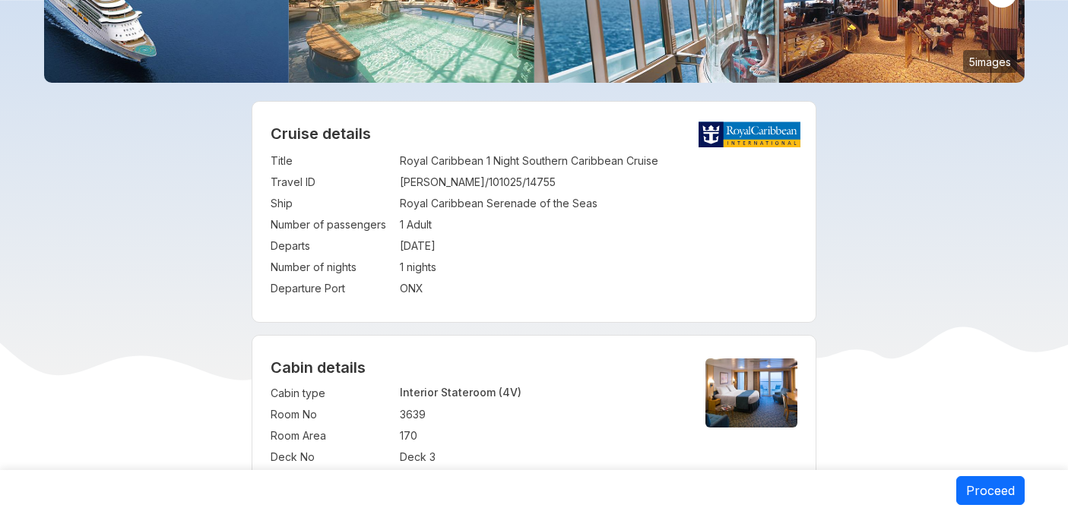
scroll to position [261, 0]
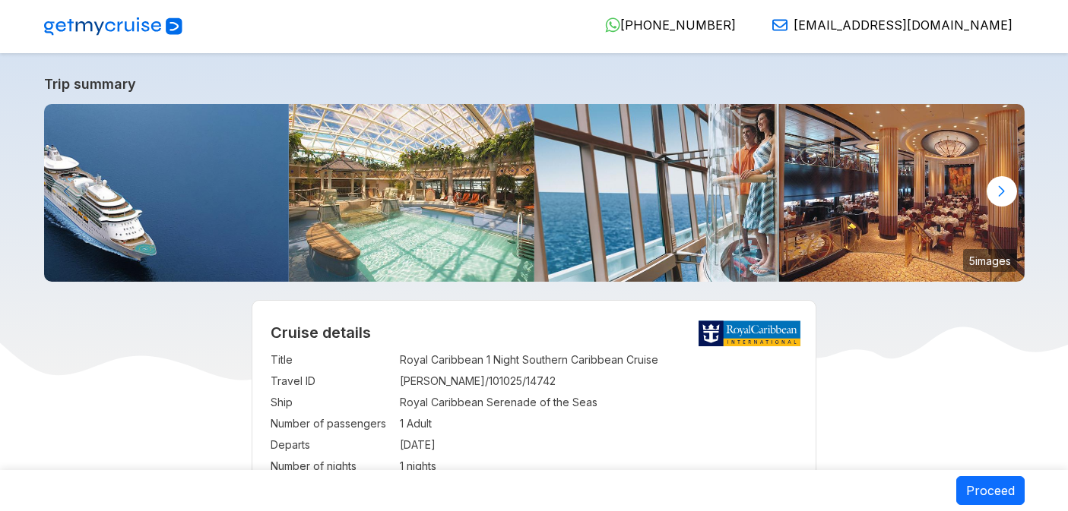
select select "**"
select select "*"
select select "**"
select select "*"
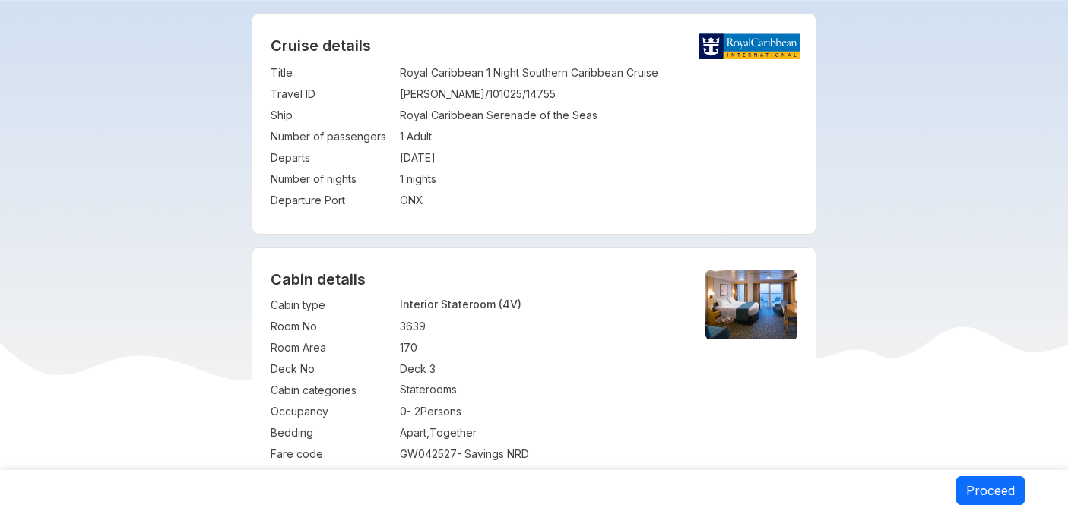
scroll to position [288, 0]
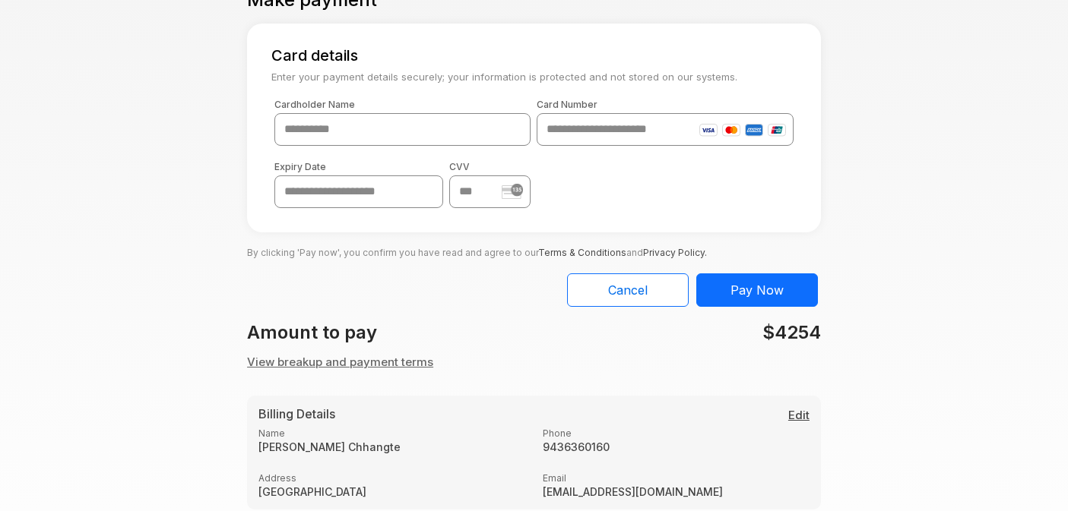
scroll to position [78, 0]
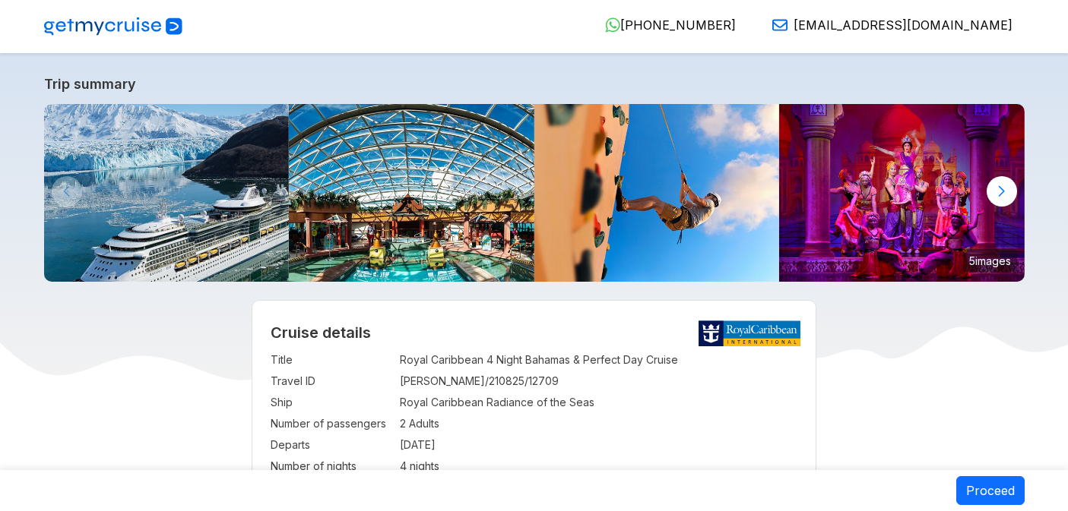
select select "**"
select select "*"
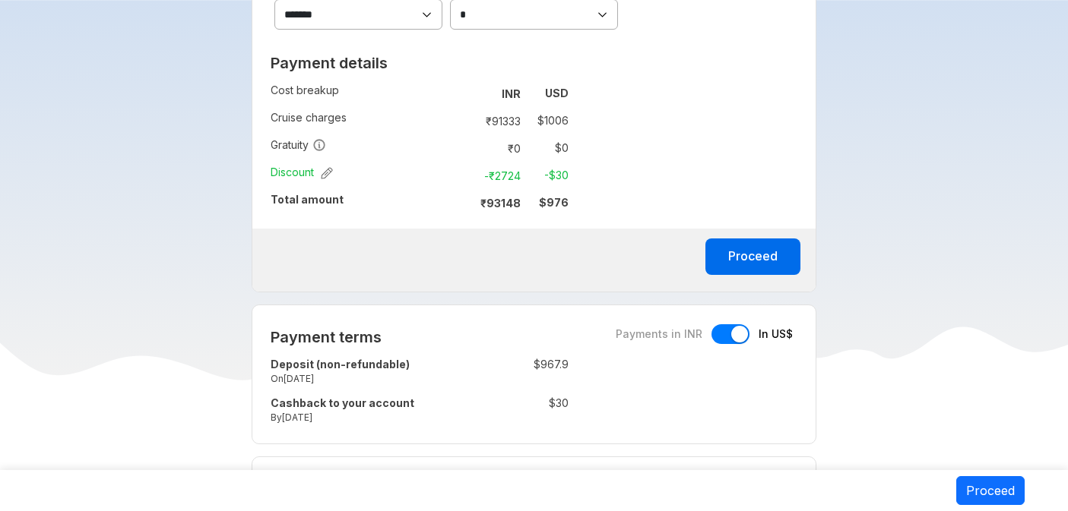
scroll to position [1000, 0]
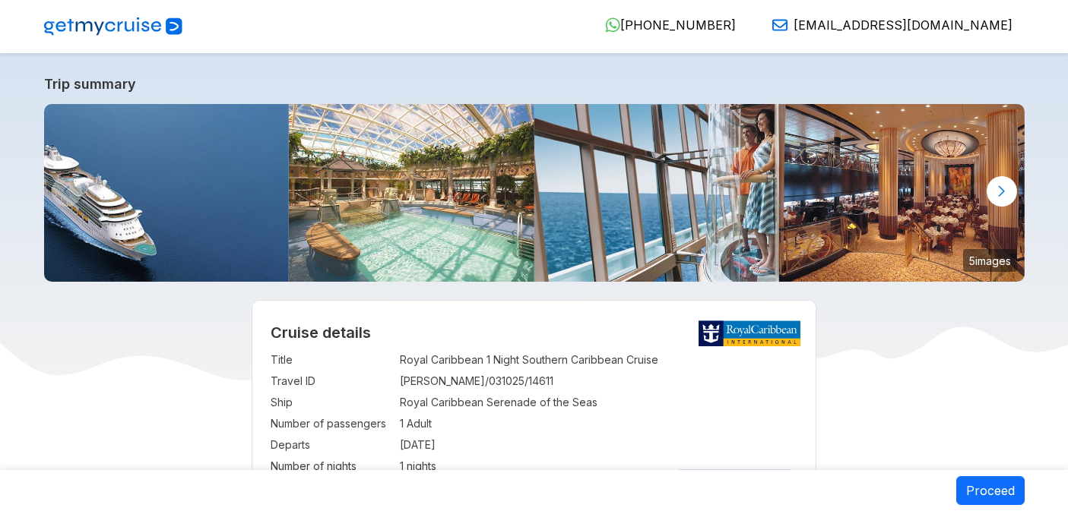
select select "**"
select select "*"
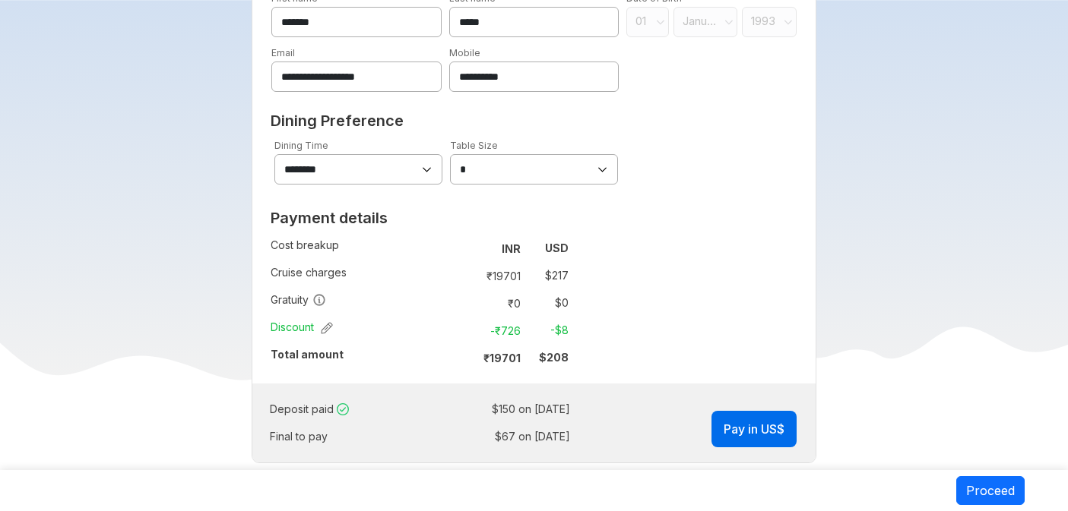
scroll to position [937, 0]
